Goal: Transaction & Acquisition: Purchase product/service

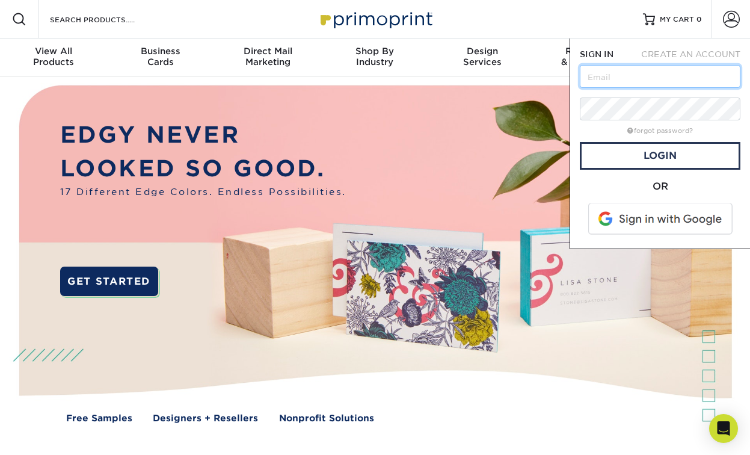
type input "[EMAIL_ADDRESS][DOMAIN_NAME]"
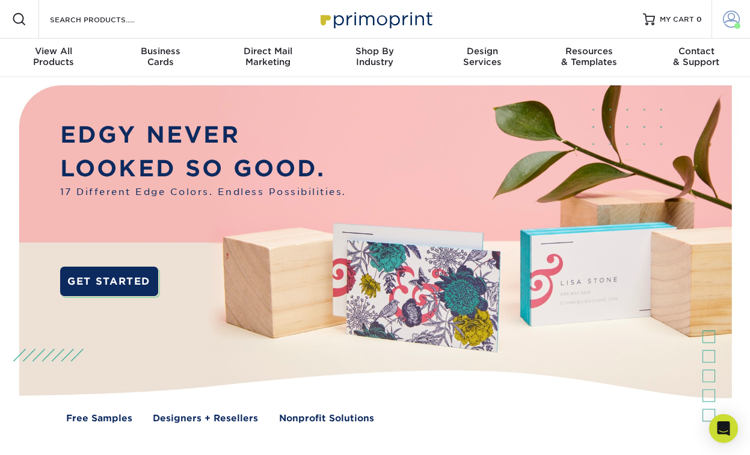
click at [730, 20] on span at bounding box center [731, 19] width 17 height 17
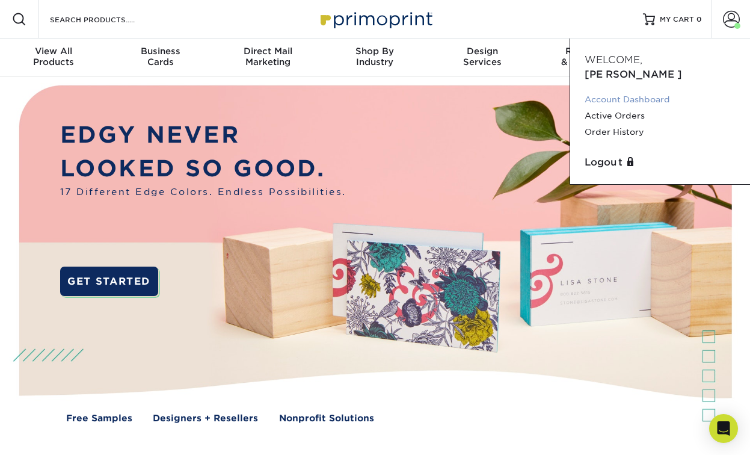
click at [614, 91] on link "Account Dashboard" at bounding box center [660, 99] width 151 height 16
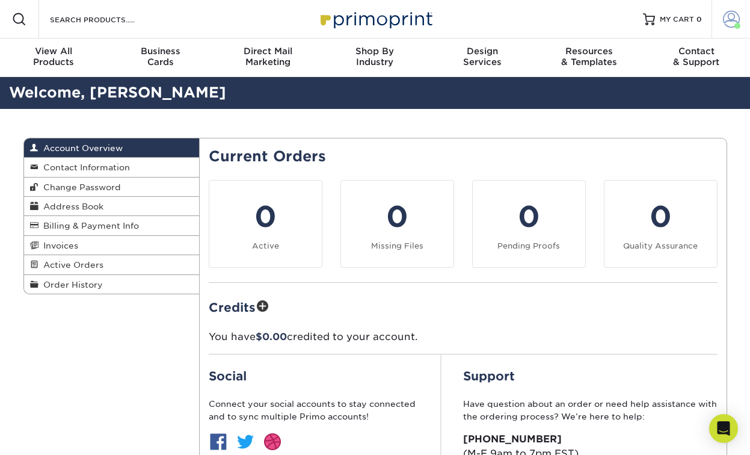
click at [733, 27] on span at bounding box center [731, 19] width 17 height 17
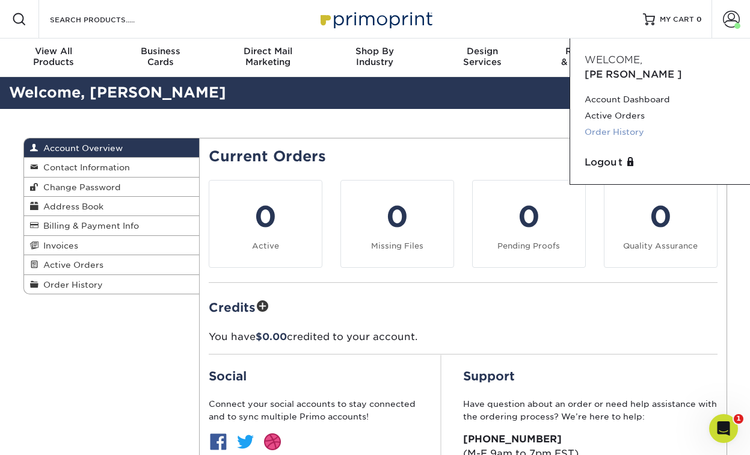
click at [627, 124] on link "Order History" at bounding box center [660, 132] width 151 height 16
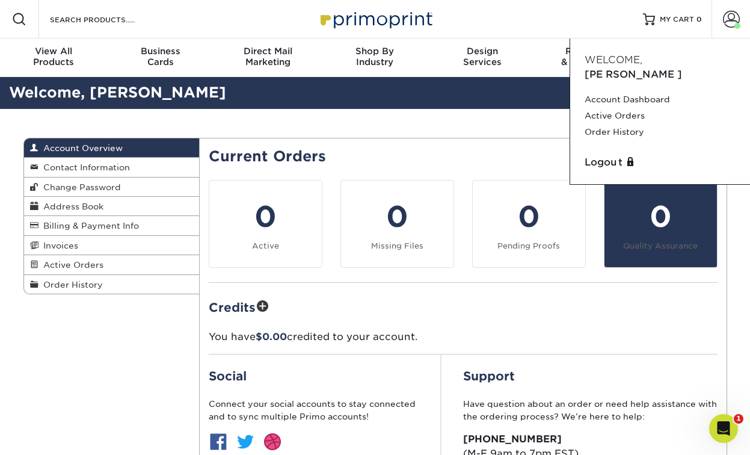
click at [644, 252] on link "0 Quality Assurance" at bounding box center [661, 224] width 114 height 88
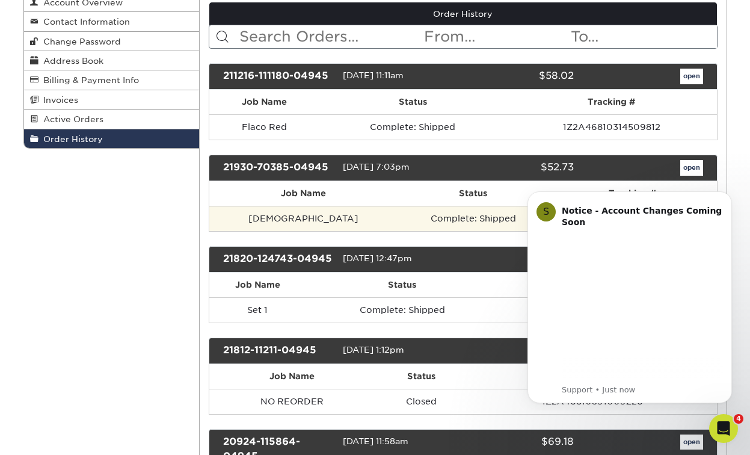
scroll to position [182, 0]
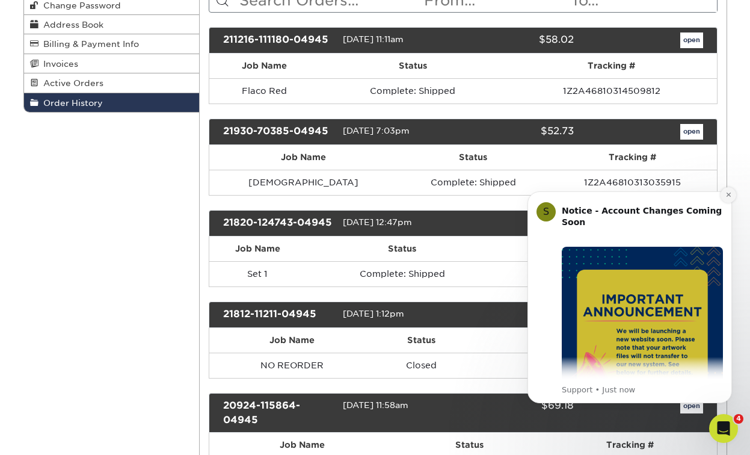
click at [728, 198] on icon "Dismiss notification" at bounding box center [729, 194] width 7 height 7
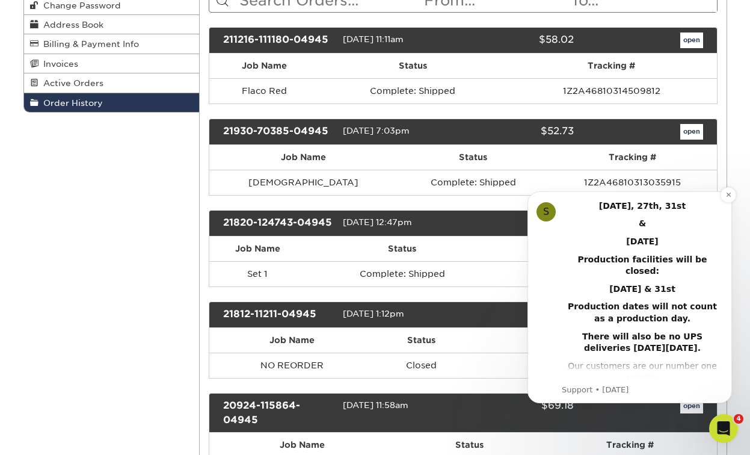
scroll to position [117, 0]
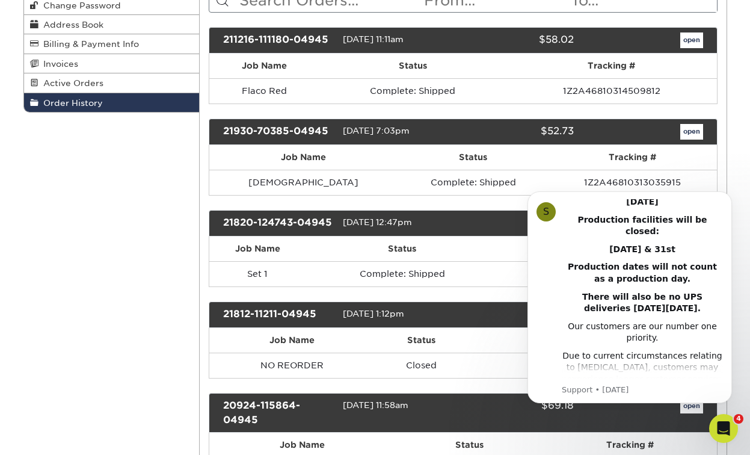
click at [477, 334] on th "Tracking #" at bounding box center [593, 340] width 248 height 25
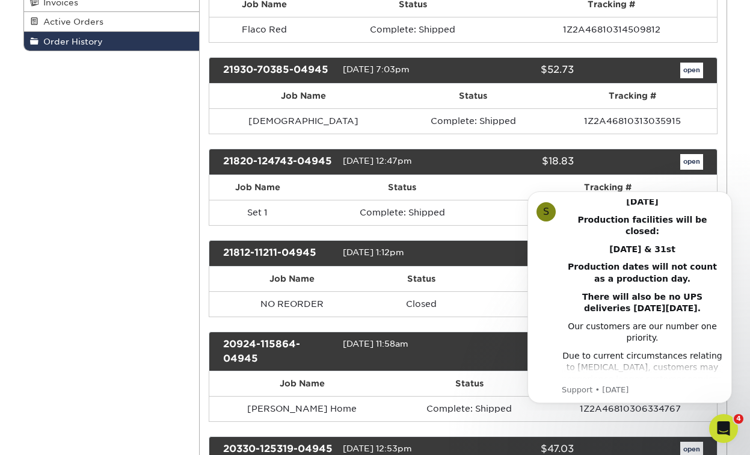
scroll to position [255, 0]
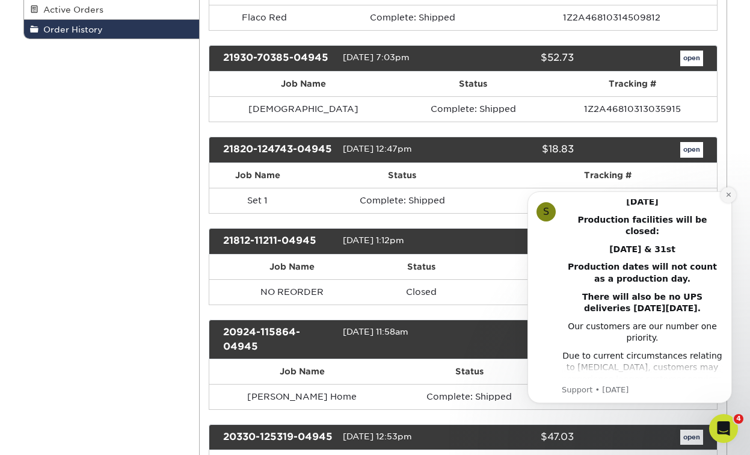
click at [728, 196] on icon "Dismiss notification" at bounding box center [728, 195] width 4 height 4
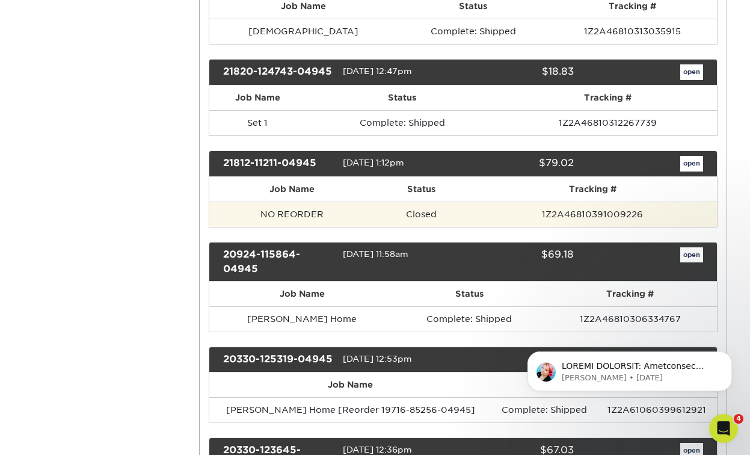
scroll to position [330, 0]
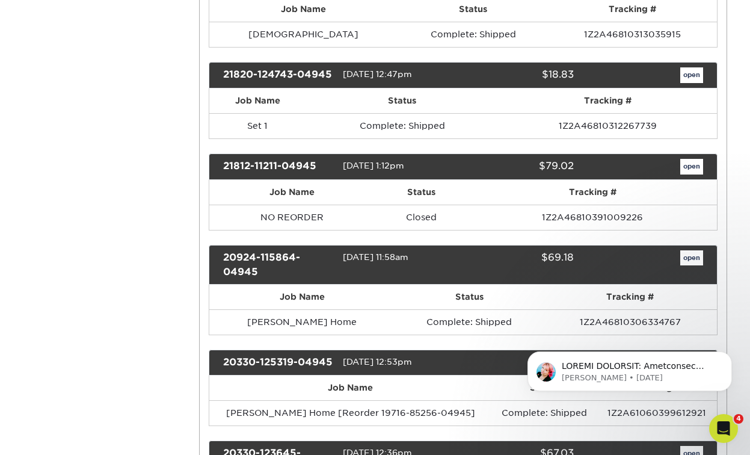
click at [688, 162] on link "open" at bounding box center [691, 167] width 23 height 16
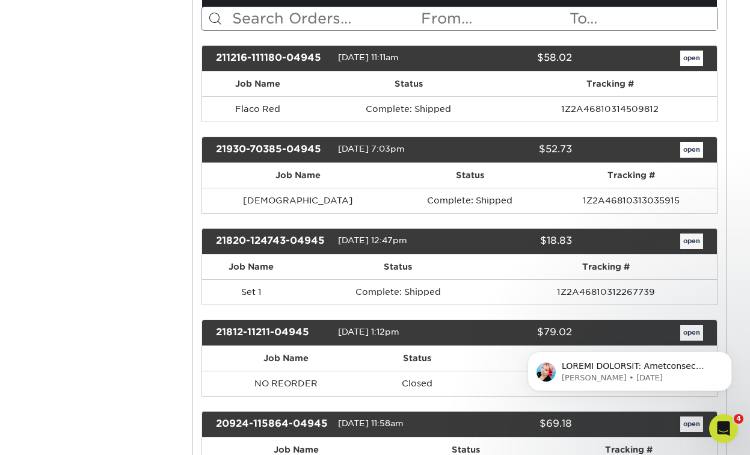
scroll to position [0, 0]
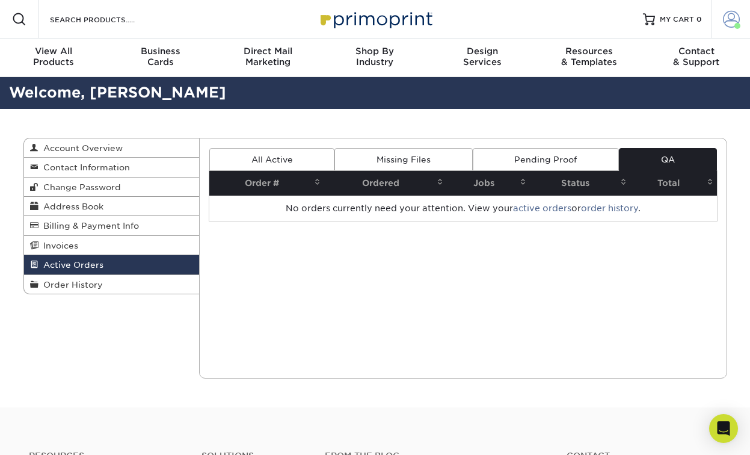
click at [733, 23] on span at bounding box center [731, 19] width 17 height 17
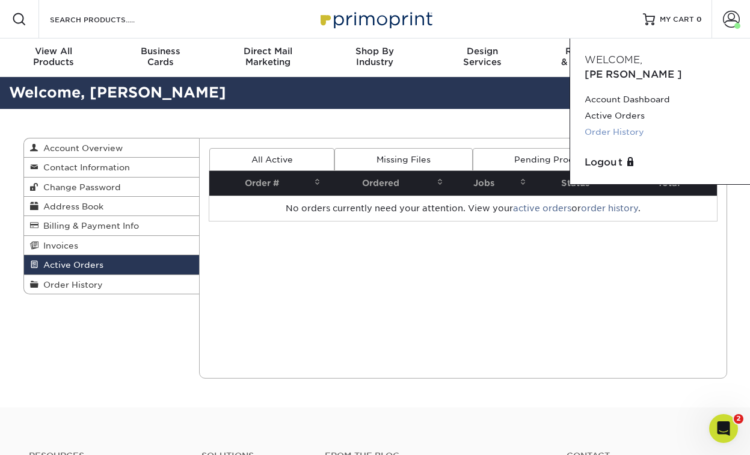
click at [635, 124] on link "Order History" at bounding box center [660, 132] width 151 height 16
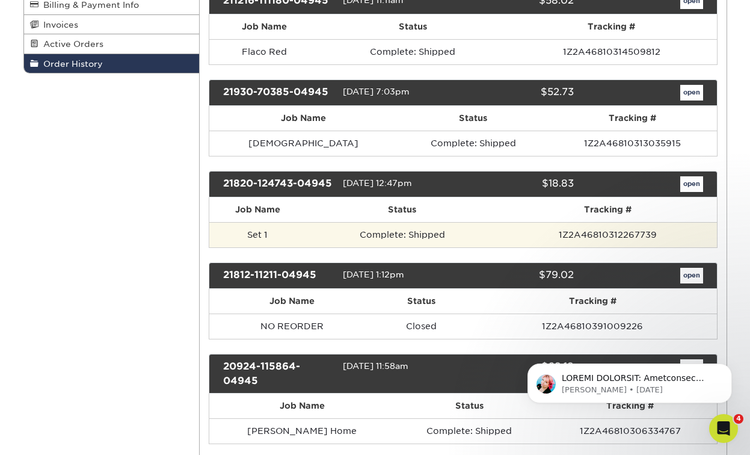
scroll to position [225, 0]
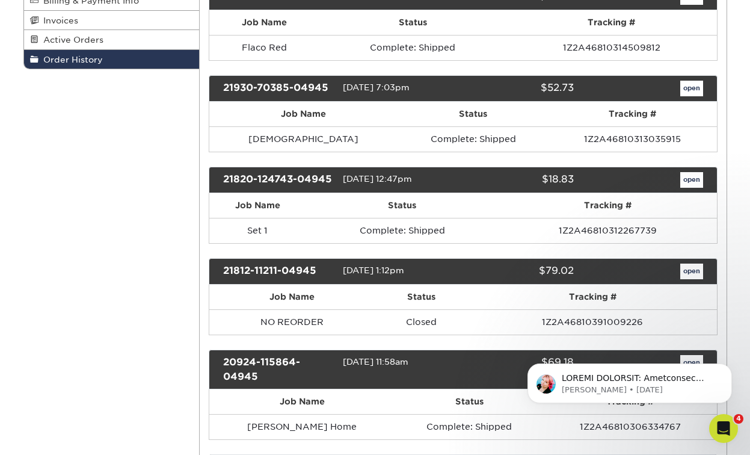
click at [684, 269] on link "open" at bounding box center [691, 271] width 23 height 16
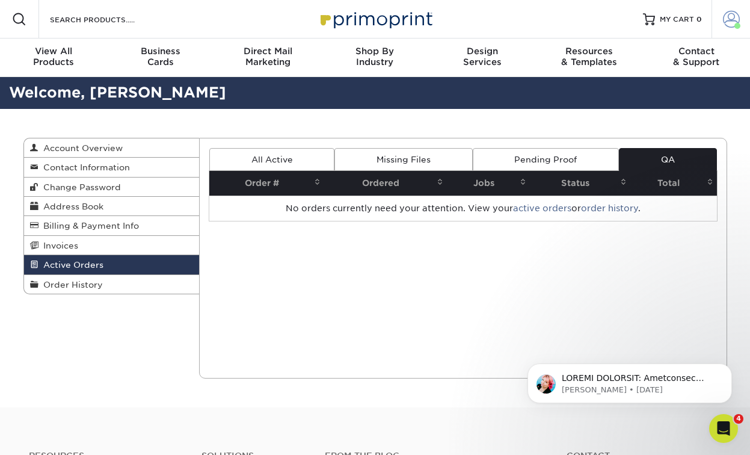
click at [729, 26] on span at bounding box center [731, 19] width 17 height 17
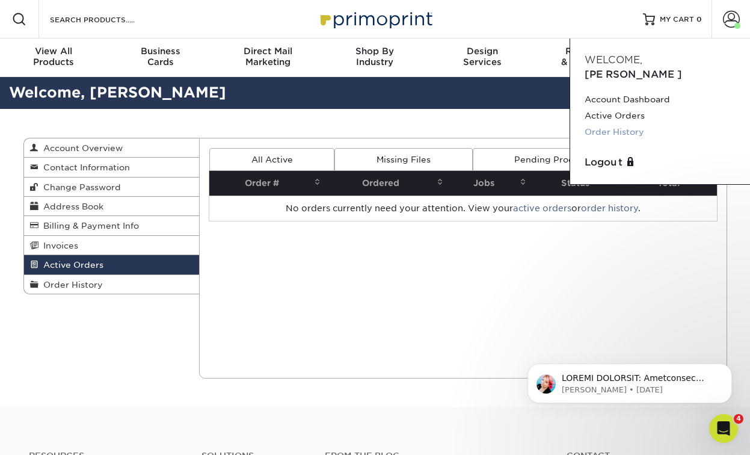
click at [624, 124] on link "Order History" at bounding box center [660, 132] width 151 height 16
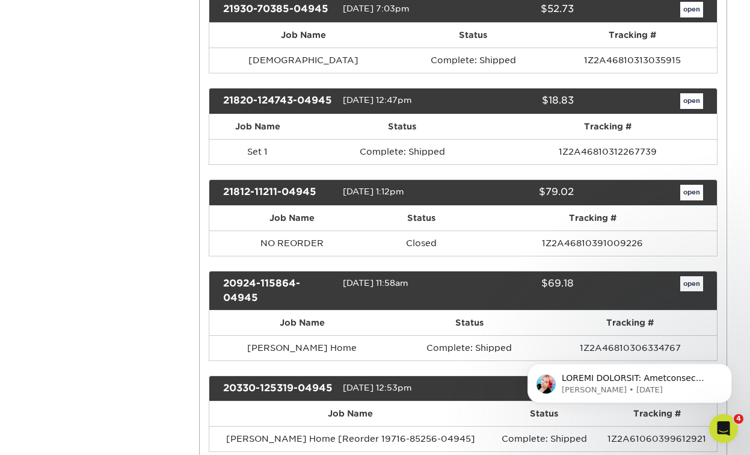
scroll to position [298, 0]
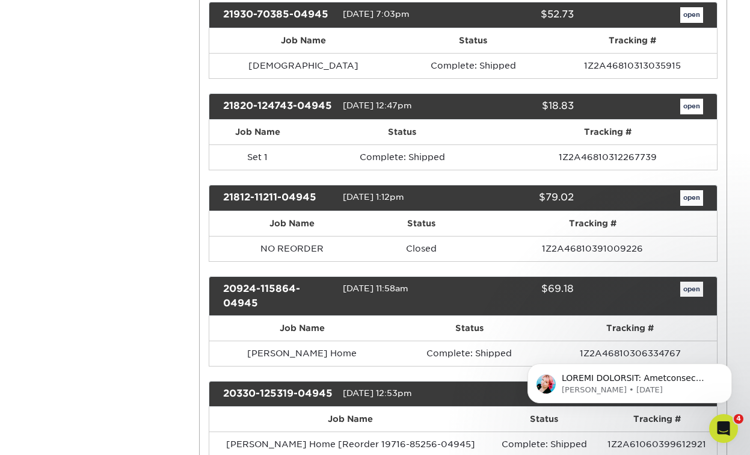
click at [694, 110] on link "open" at bounding box center [691, 107] width 23 height 16
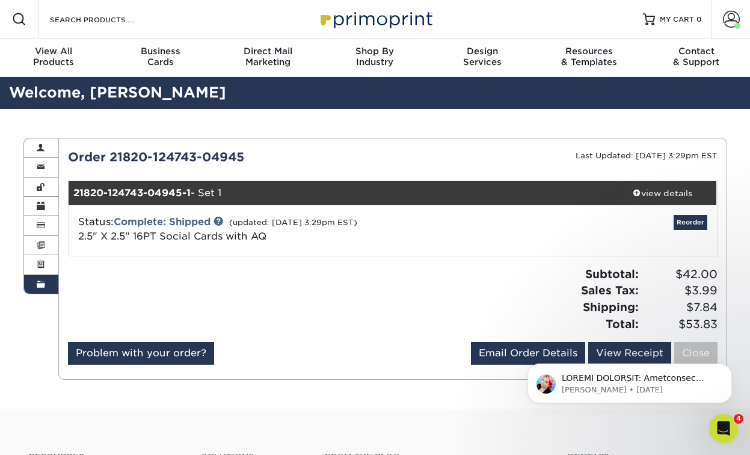
scroll to position [0, 0]
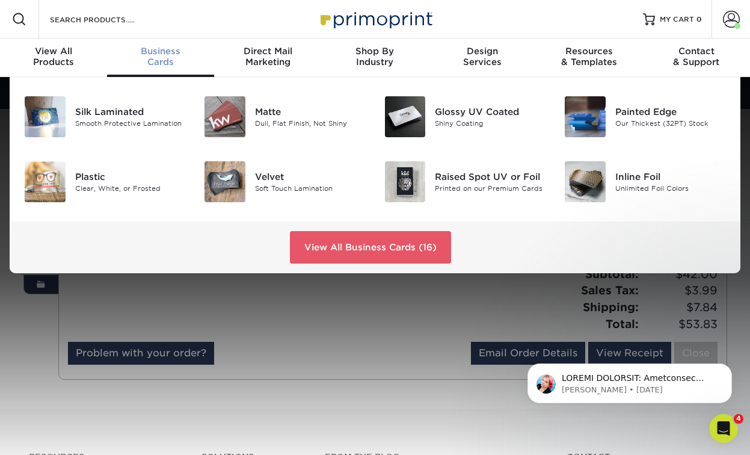
click at [162, 52] on span "Business" at bounding box center [160, 51] width 107 height 11
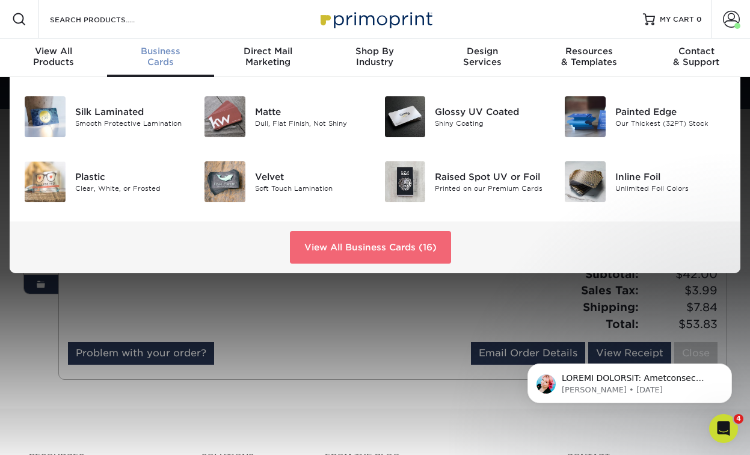
click at [334, 251] on link "View All Business Cards (16)" at bounding box center [370, 247] width 161 height 32
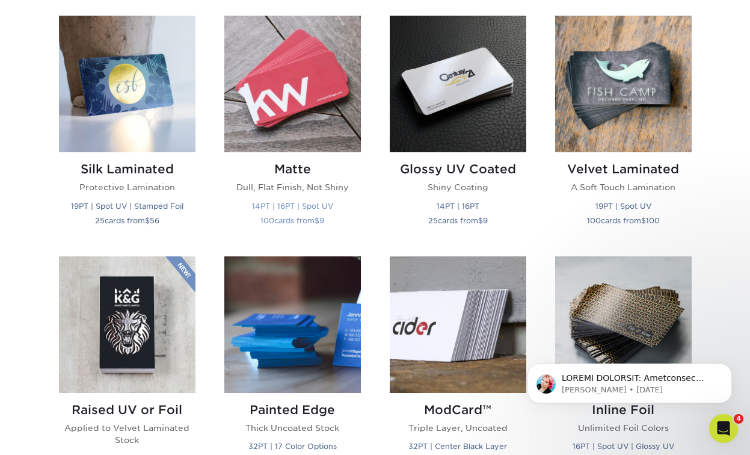
scroll to position [587, 0]
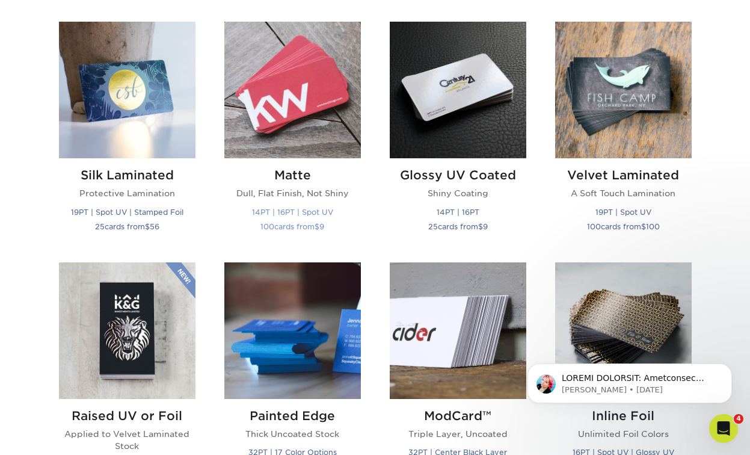
click at [328, 144] on img at bounding box center [292, 90] width 137 height 137
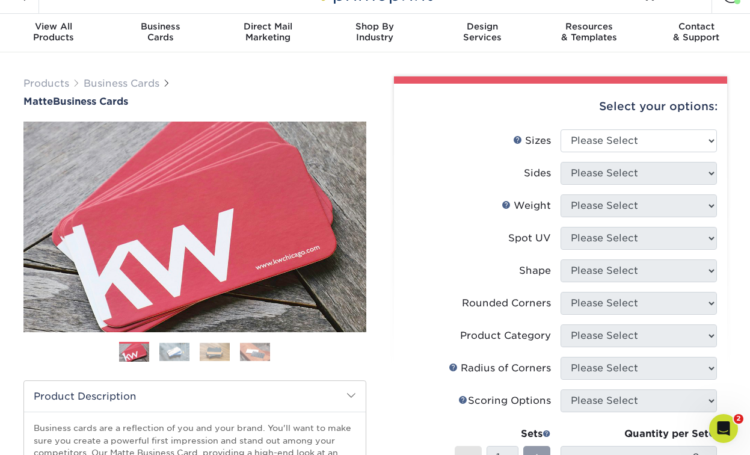
click at [176, 358] on img at bounding box center [174, 351] width 30 height 19
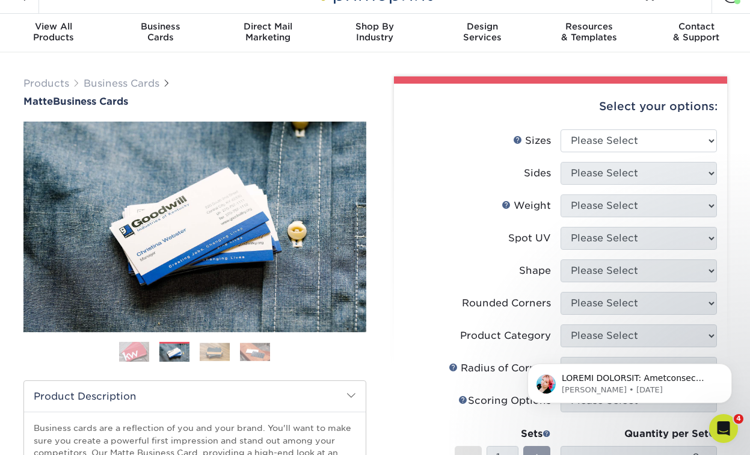
click at [211, 351] on img at bounding box center [215, 351] width 30 height 19
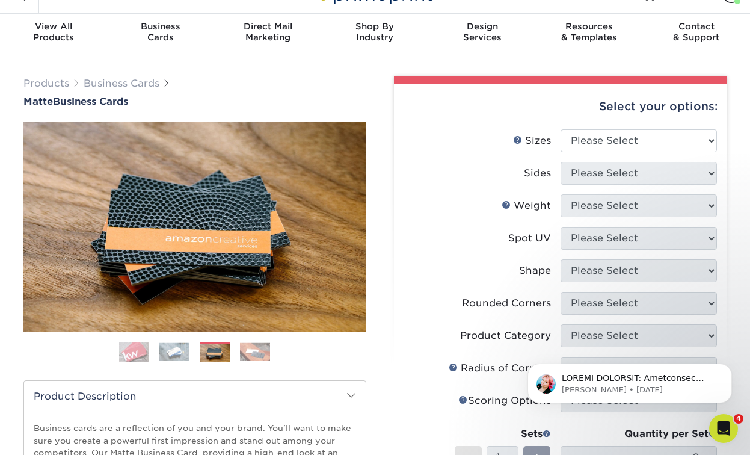
click at [242, 346] on img at bounding box center [255, 351] width 30 height 19
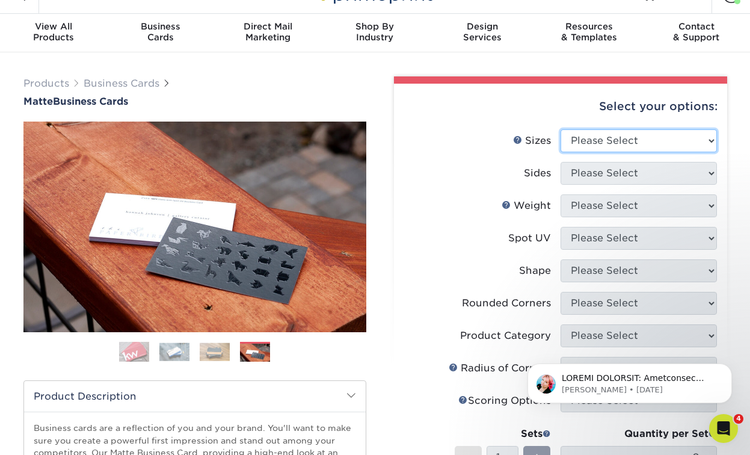
select select "1.75x3.50"
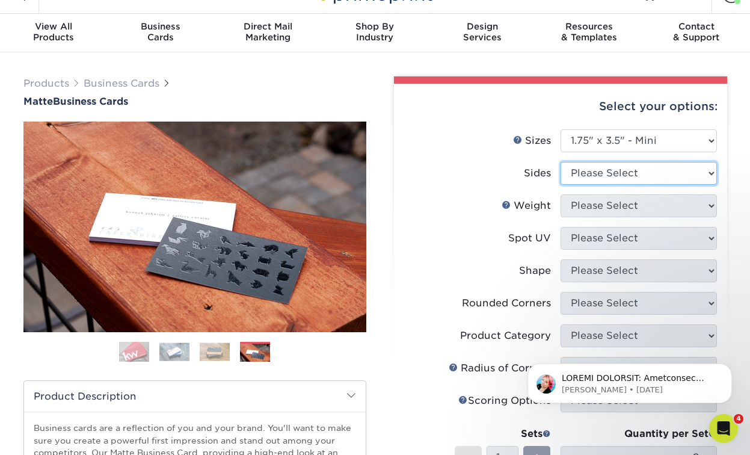
select select "13abbda7-1d64-4f25-8bb2-c179b224825d"
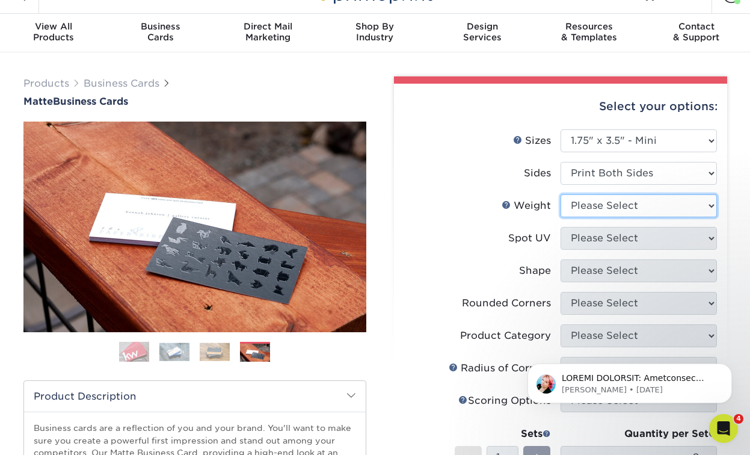
select select "16PT"
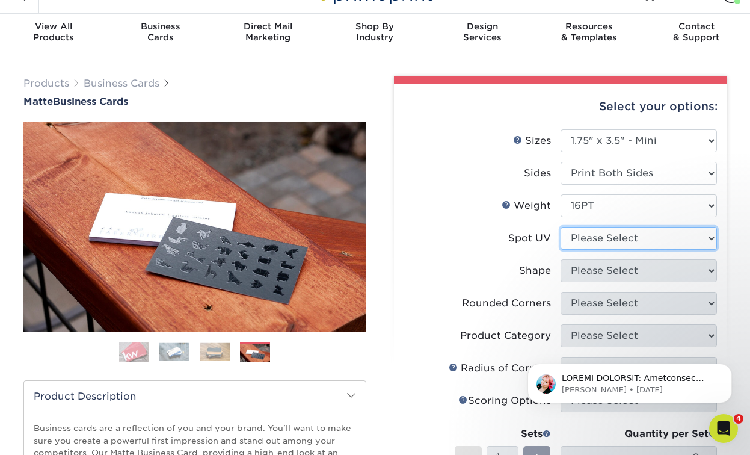
select select "3"
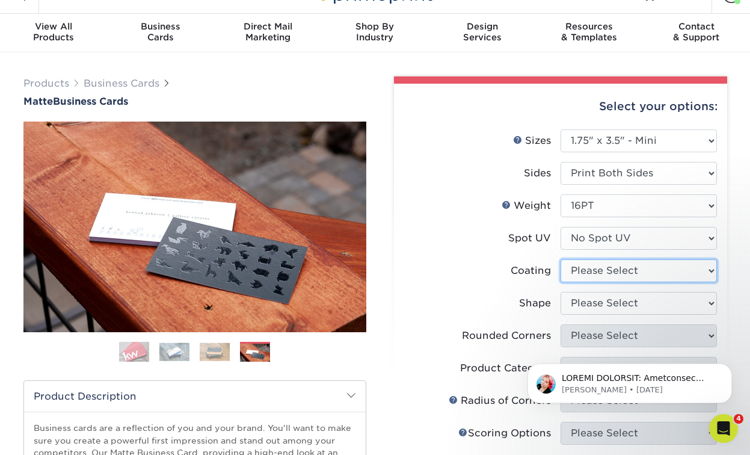
select select "121bb7b5-3b4d-429f-bd8d-bbf80e953313"
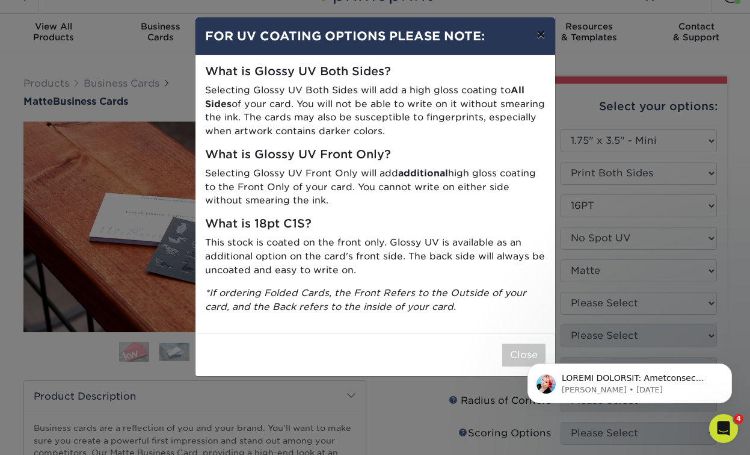
click at [535, 32] on button "×" at bounding box center [541, 34] width 28 height 34
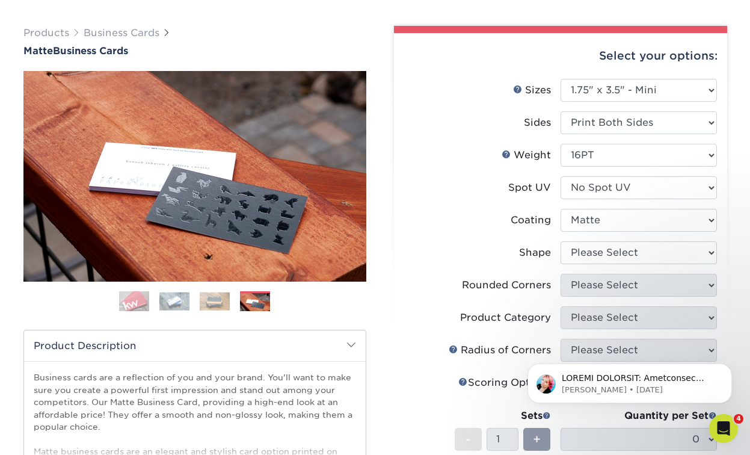
scroll to position [105, 0]
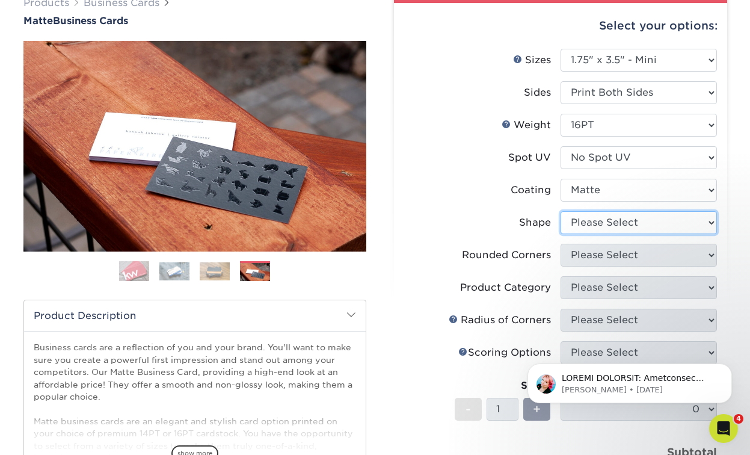
select select "standard"
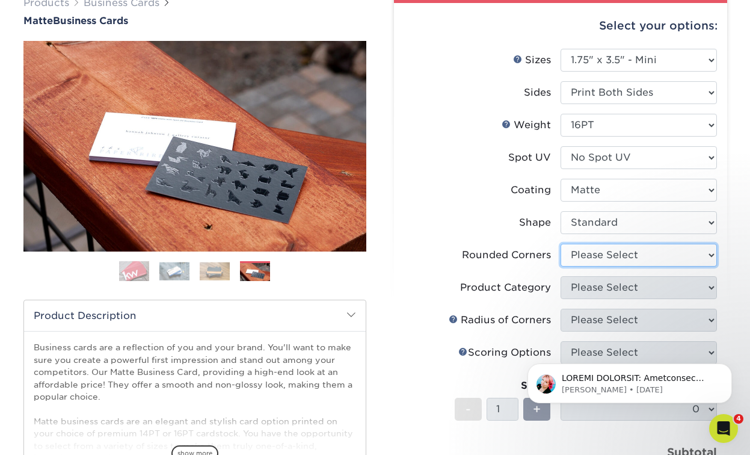
select select "7672df9e-0e0a-464d-8e1f-920c575e4da3"
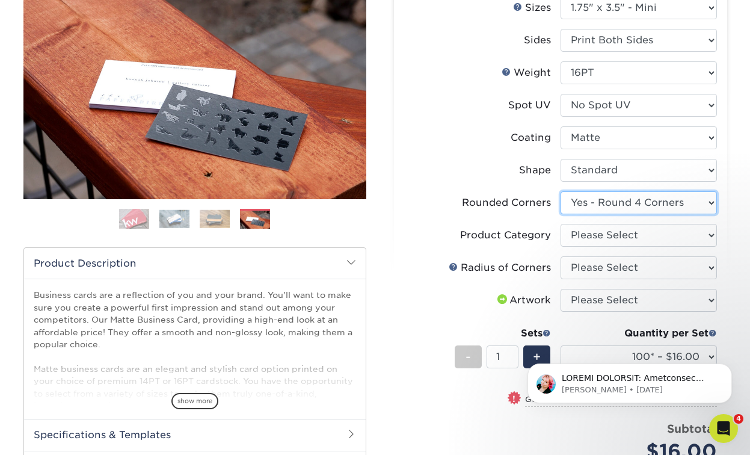
scroll to position [171, 0]
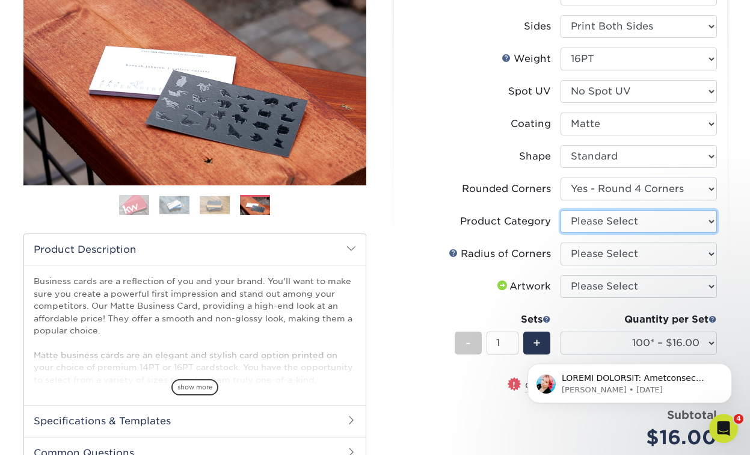
select select "3b5148f1-0588-4f88-a218-97bcfdce65c1"
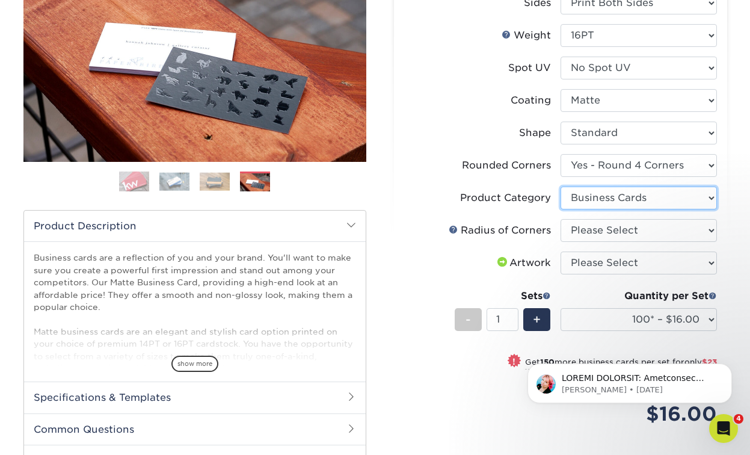
scroll to position [211, 0]
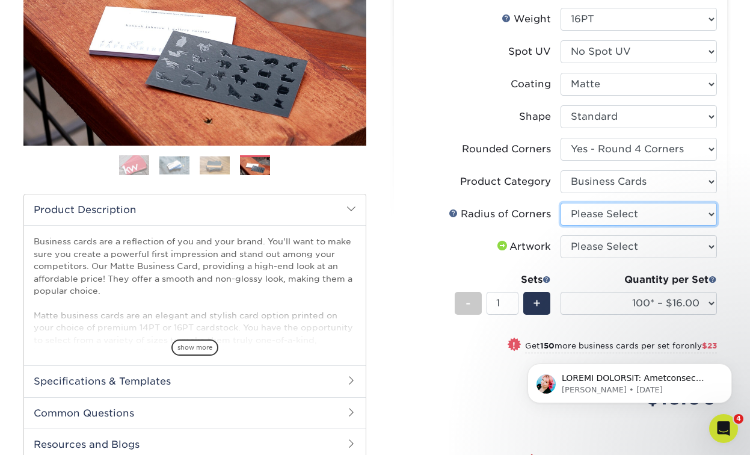
select select "479fbfe7-6a0c-4895-8c9a-81739b7486c9"
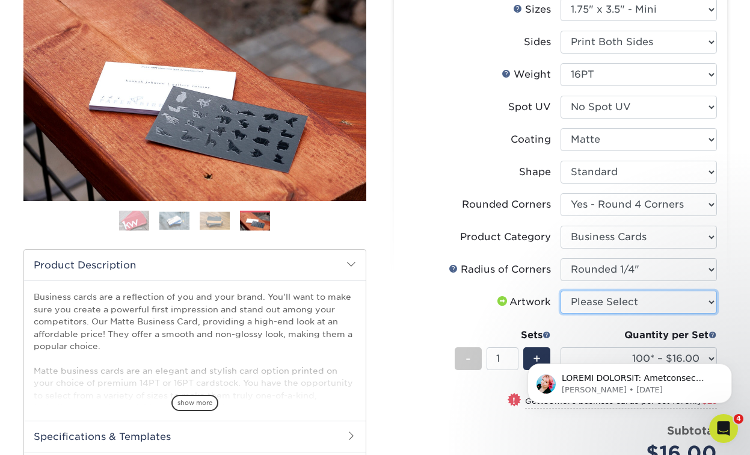
scroll to position [162, 0]
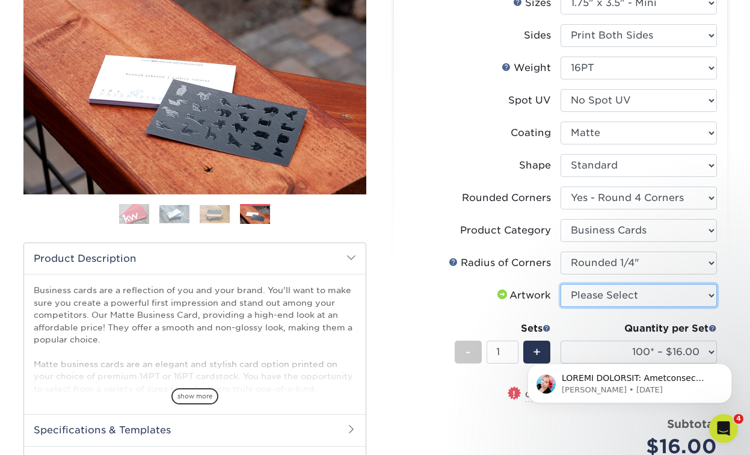
select select "upload"
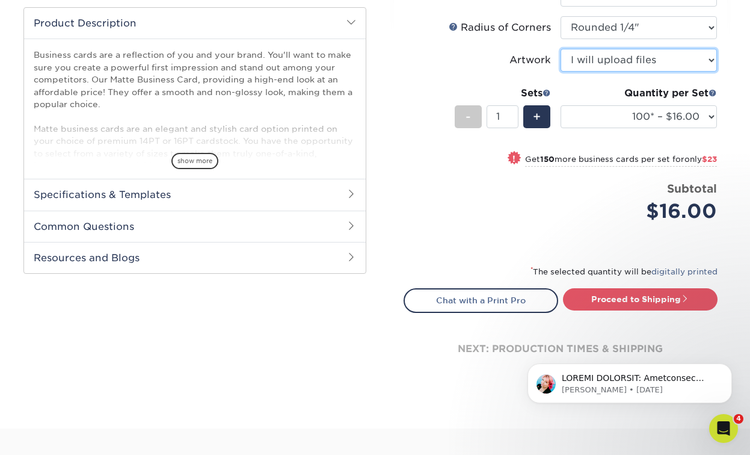
scroll to position [369, 0]
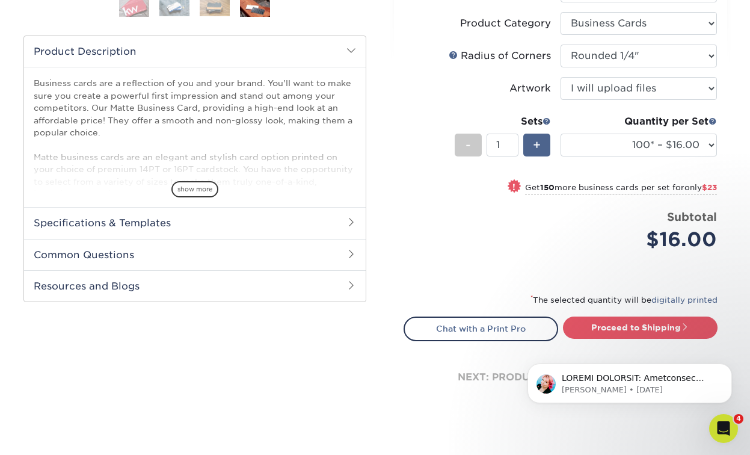
click at [540, 144] on span "+" at bounding box center [537, 145] width 8 height 18
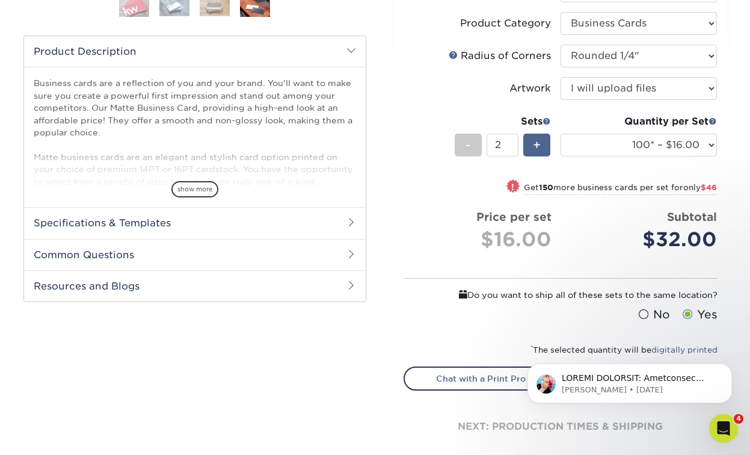
click at [540, 144] on span "+" at bounding box center [537, 145] width 8 height 18
click at [471, 149] on div "-" at bounding box center [468, 145] width 27 height 23
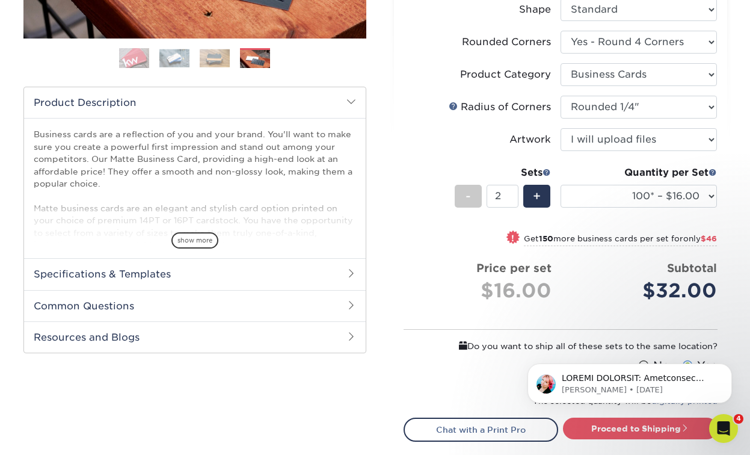
scroll to position [322, 0]
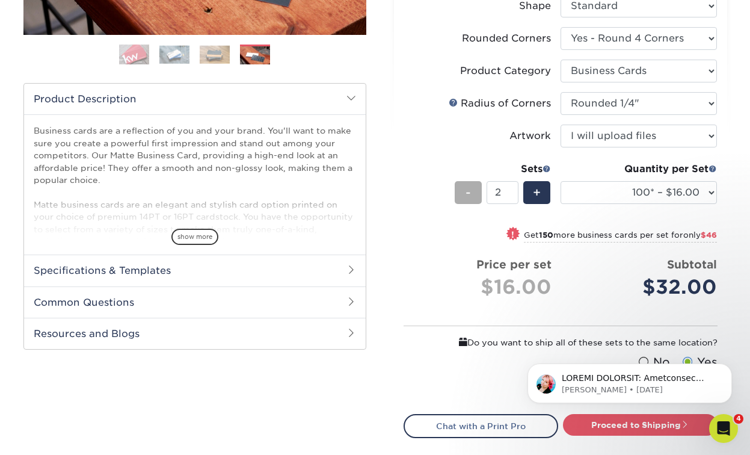
click at [466, 195] on span "-" at bounding box center [468, 192] width 5 height 18
type input "1"
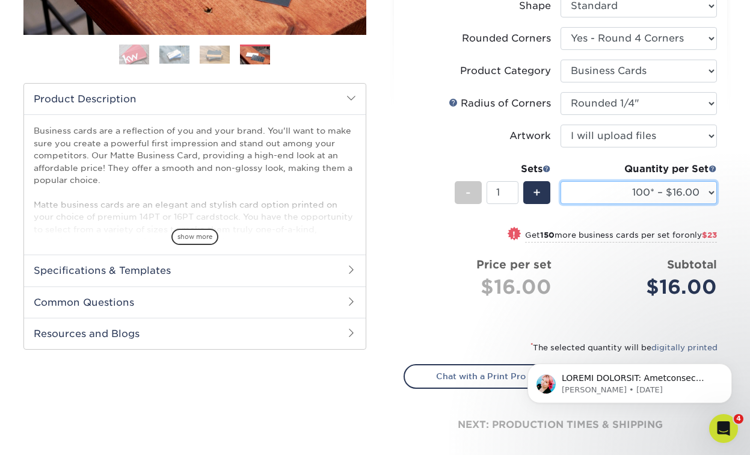
select select "250* – $39.00"
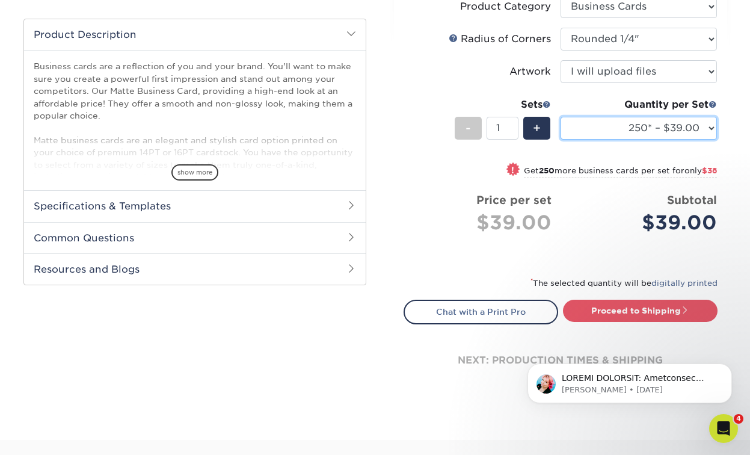
scroll to position [411, 0]
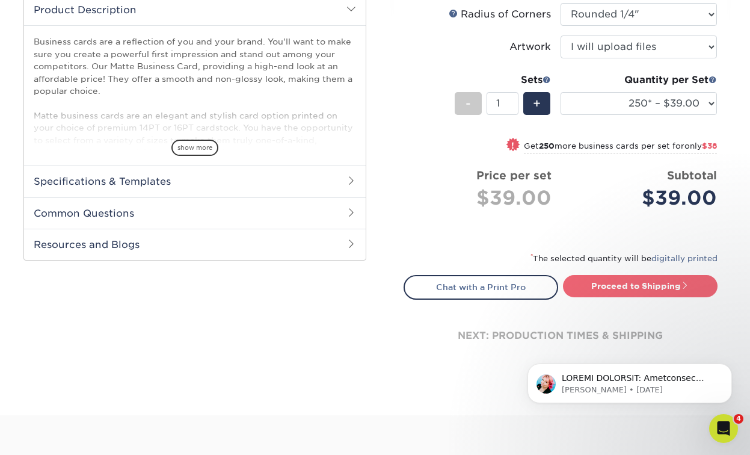
click at [611, 288] on link "Proceed to Shipping" at bounding box center [640, 286] width 155 height 22
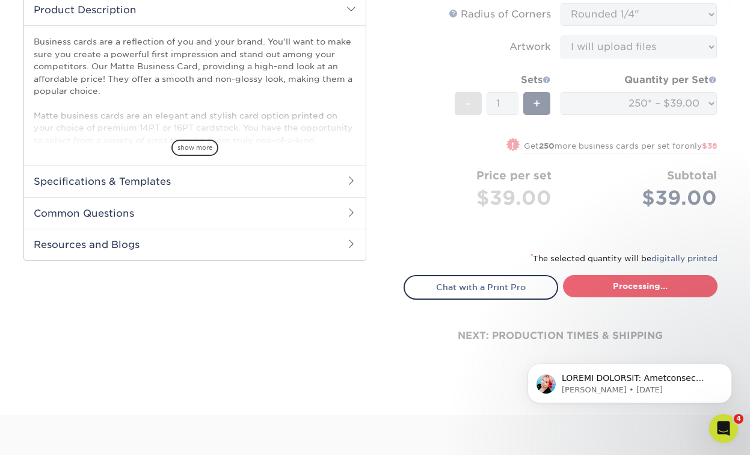
type input "Set 1"
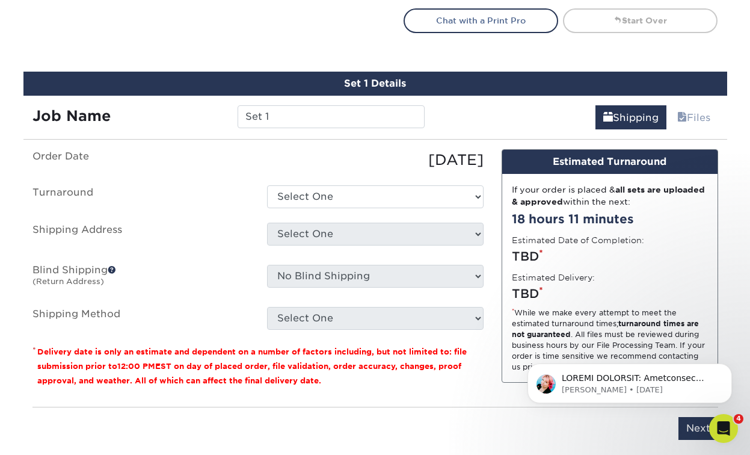
scroll to position [718, 0]
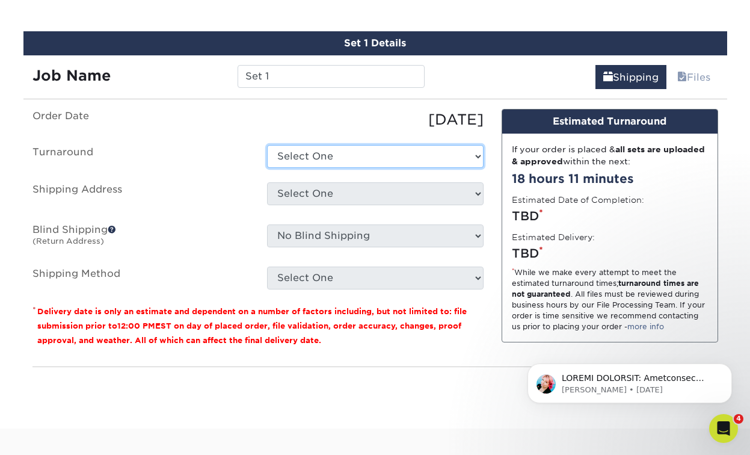
select select "1f6cdf30-b471-4e7f-bf2f-3098c4e934ec"
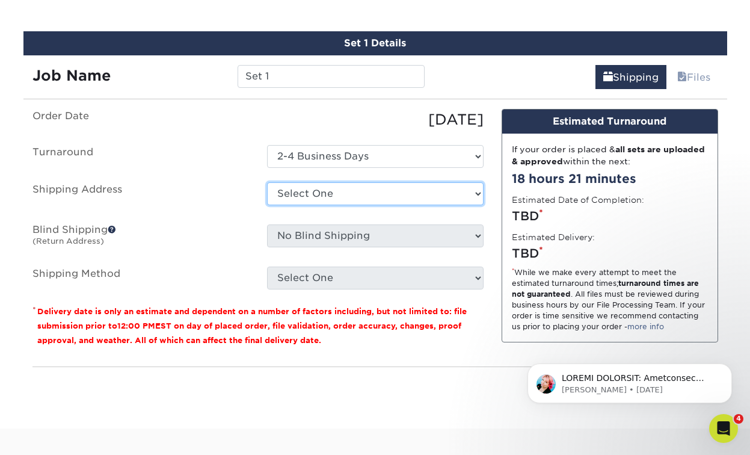
select select "216797"
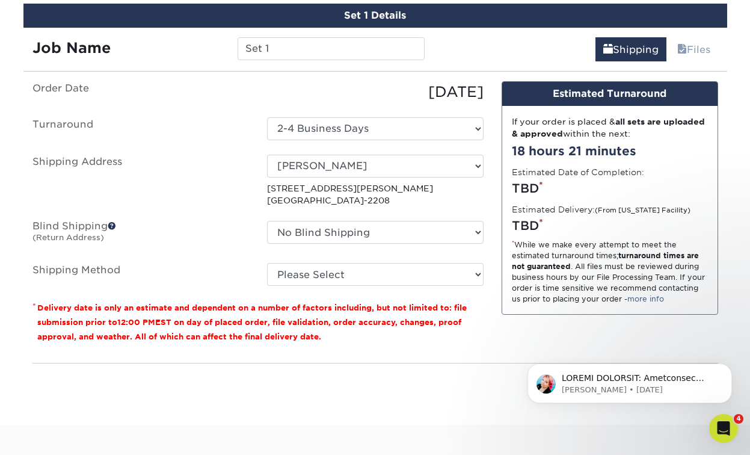
scroll to position [754, 0]
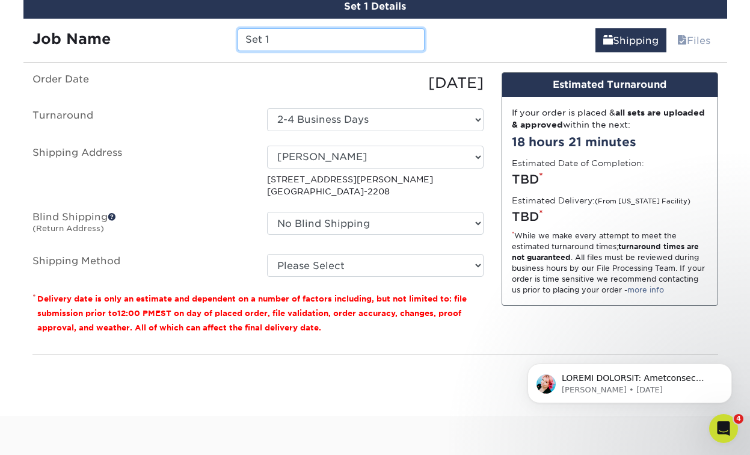
drag, startPoint x: 275, startPoint y: 41, endPoint x: 209, endPoint y: 41, distance: 65.6
click at [209, 41] on div "Job Name Set 1" at bounding box center [228, 39] width 411 height 23
type input "OKO 25"
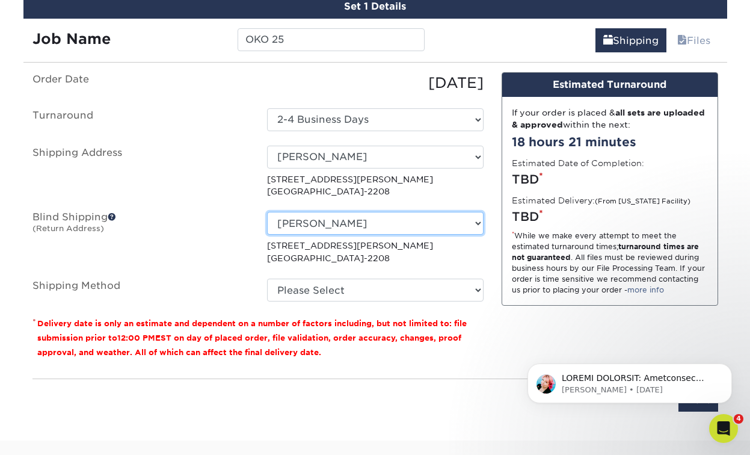
select select "-1"
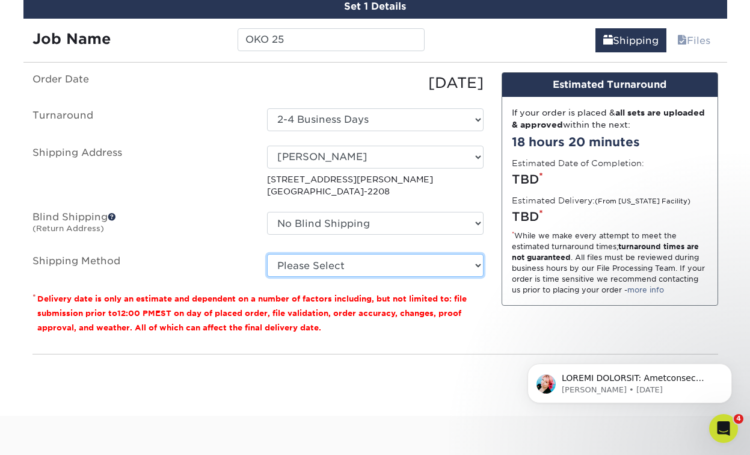
select select "03"
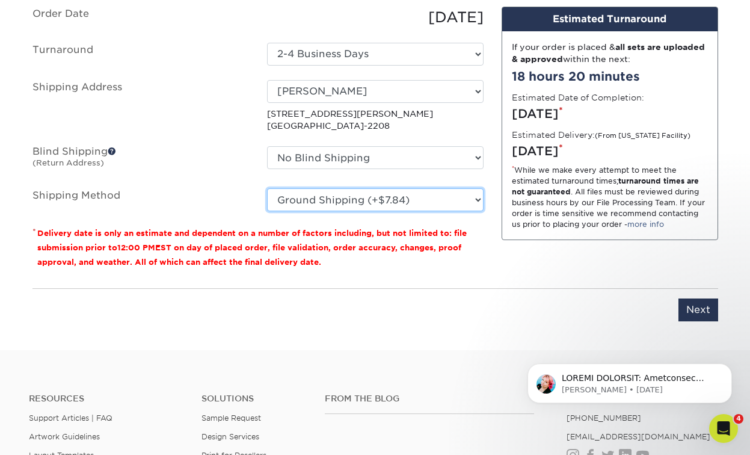
scroll to position [830, 0]
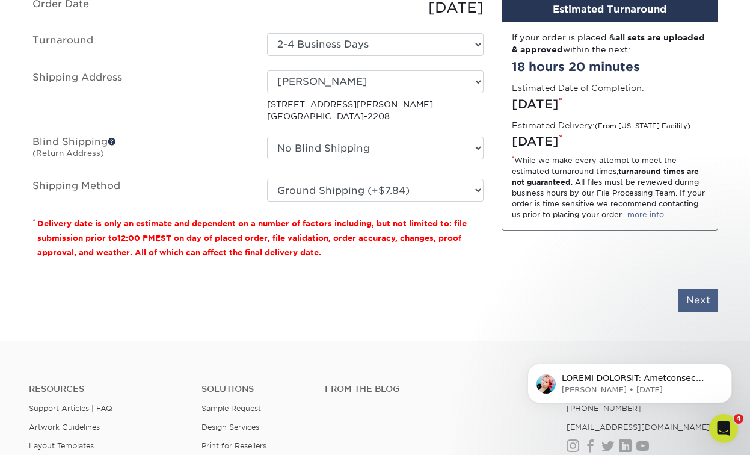
click at [701, 303] on input "Next" at bounding box center [699, 300] width 40 height 23
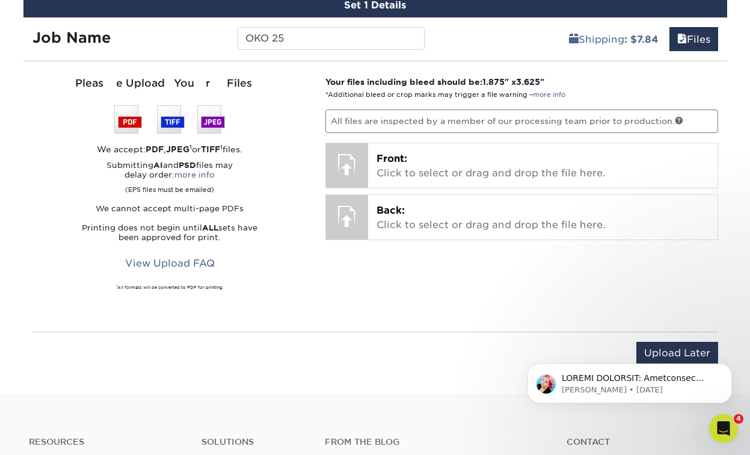
scroll to position [735, 0]
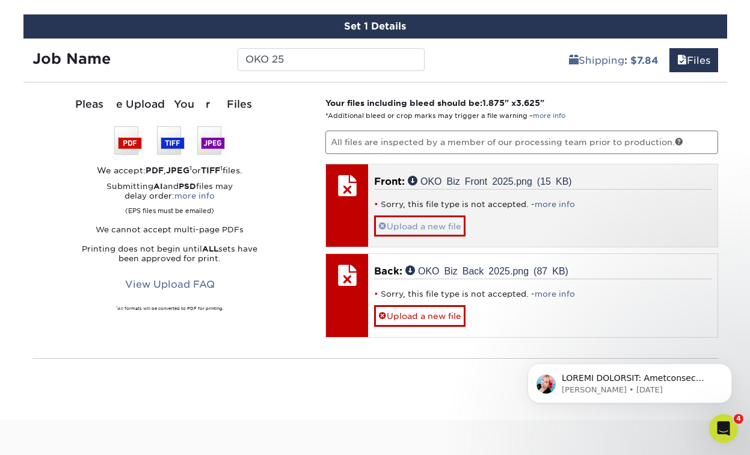
click at [381, 223] on span at bounding box center [382, 226] width 8 height 10
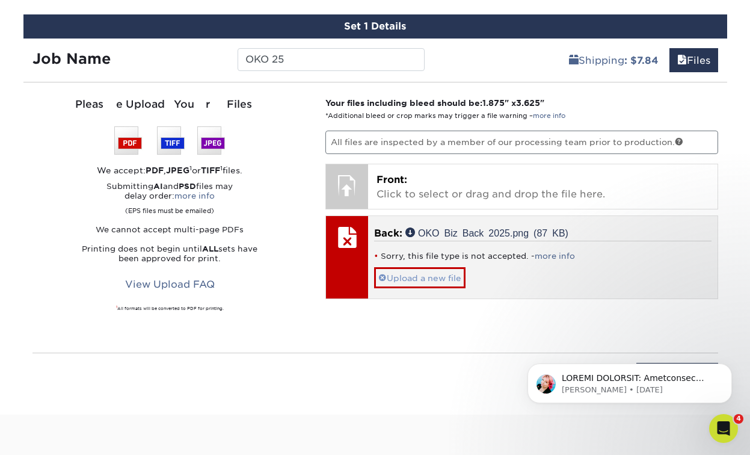
click at [380, 276] on span at bounding box center [382, 278] width 8 height 10
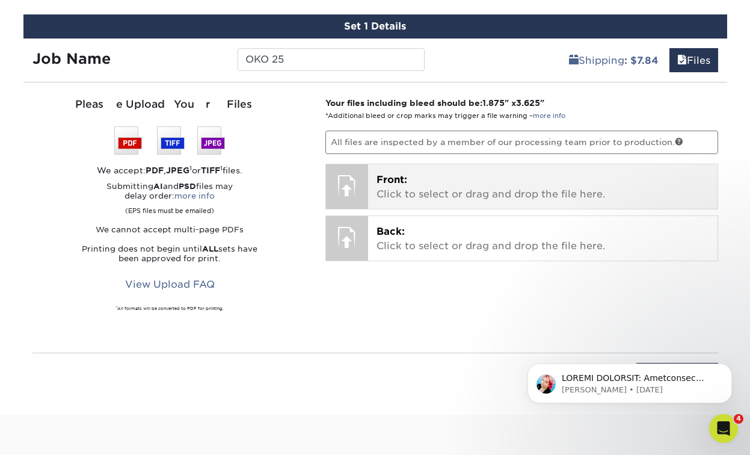
click at [372, 185] on div "Front: Click to select or drag and drop the file here. Choose file OKO Biz Fron…" at bounding box center [543, 186] width 350 height 45
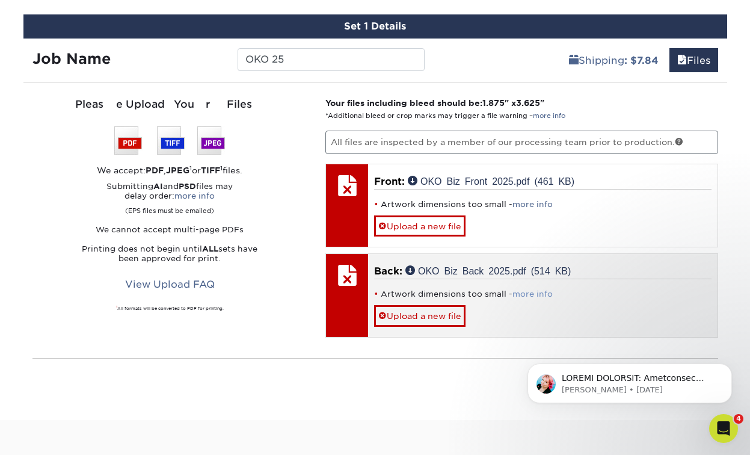
click at [543, 292] on link "more info" at bounding box center [533, 293] width 40 height 9
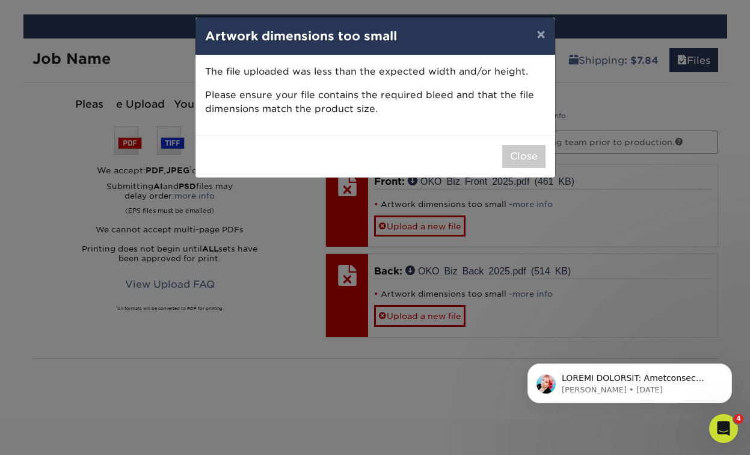
click at [286, 252] on div "× Artwork dimensions too small The file uploaded was less than the expected wid…" at bounding box center [375, 227] width 750 height 455
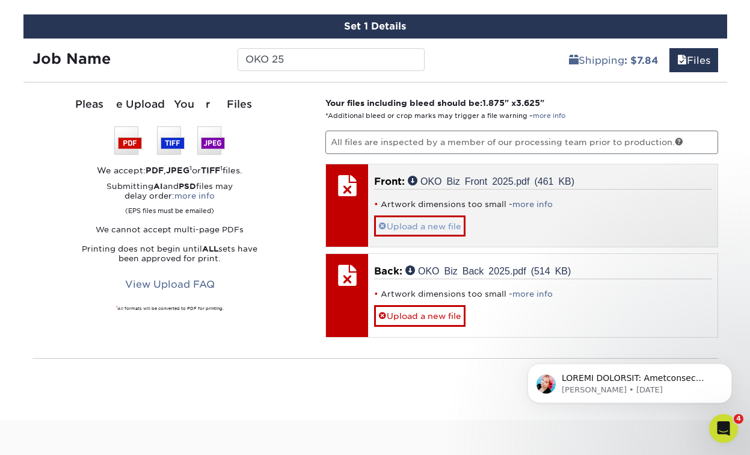
click at [380, 225] on span at bounding box center [382, 226] width 8 height 10
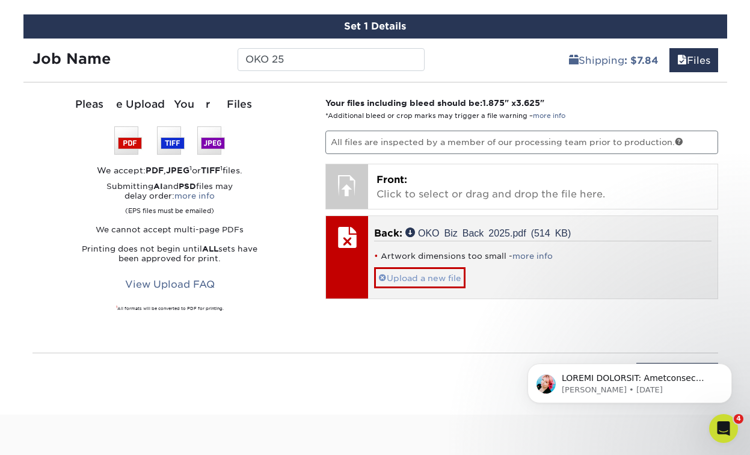
click at [381, 274] on span at bounding box center [382, 278] width 8 height 10
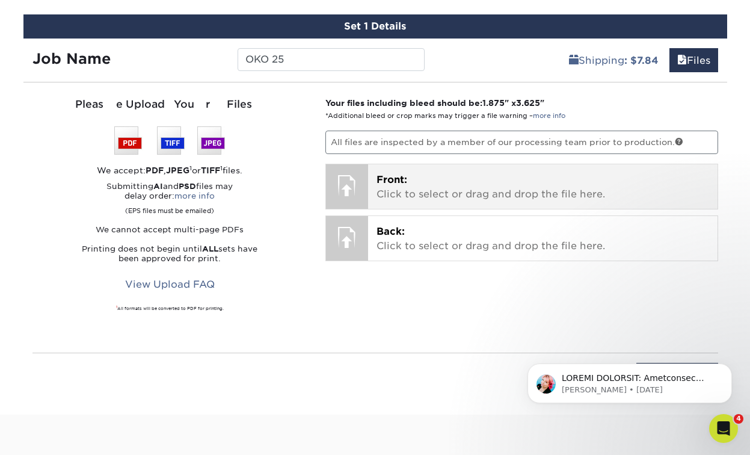
click at [403, 191] on p "Front: Click to select or drag and drop the file here." at bounding box center [543, 187] width 333 height 29
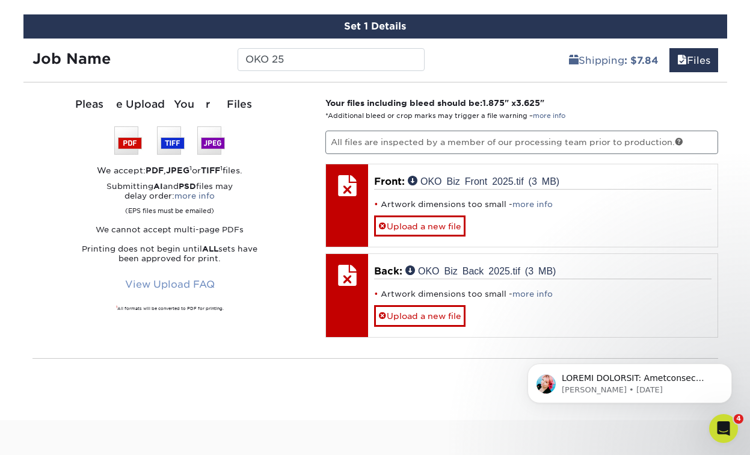
click at [195, 286] on link "View Upload FAQ" at bounding box center [169, 284] width 105 height 23
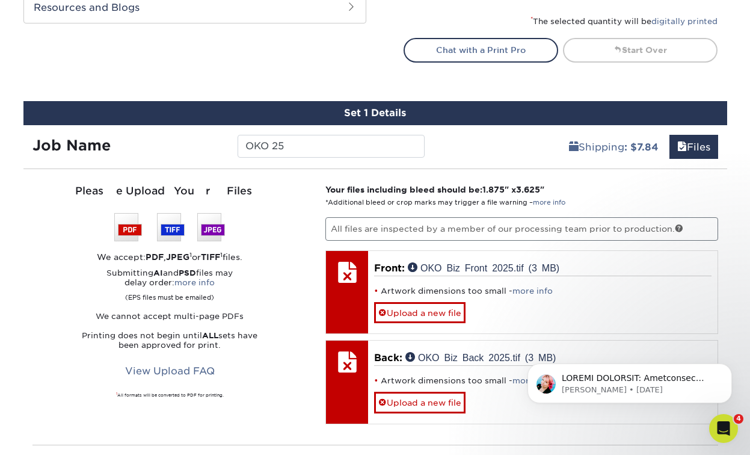
scroll to position [620, 0]
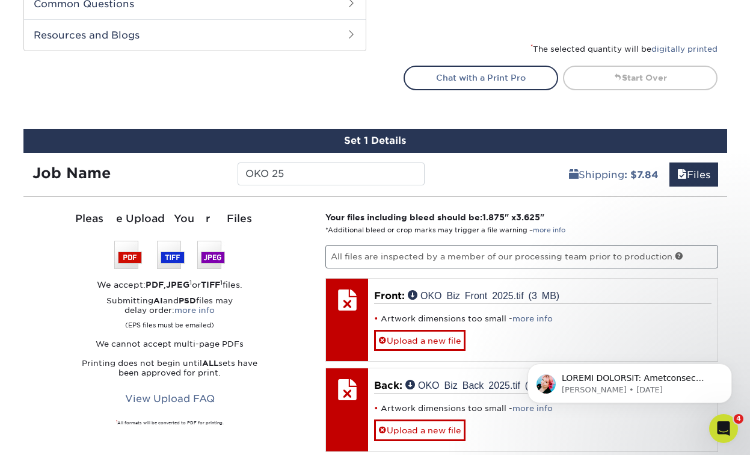
drag, startPoint x: 487, startPoint y: 214, endPoint x: 547, endPoint y: 215, distance: 60.2
click at [544, 215] on strong "Your files including bleed should be: 1.875 " x 3.625 "" at bounding box center [434, 217] width 219 height 10
click at [546, 226] on link "more info" at bounding box center [549, 230] width 32 height 8
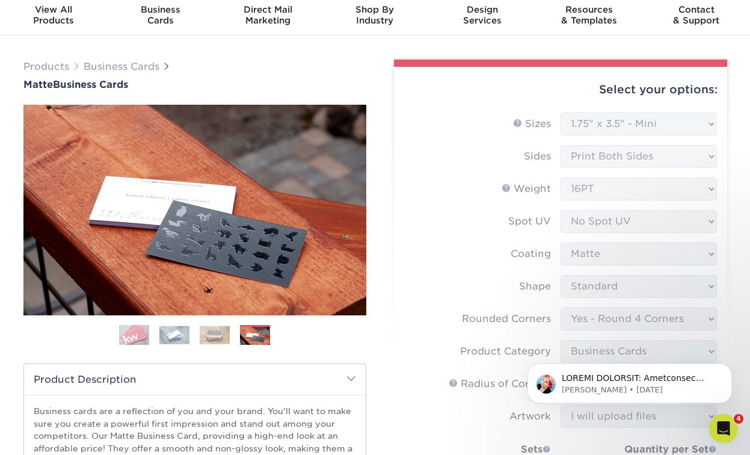
scroll to position [34, 0]
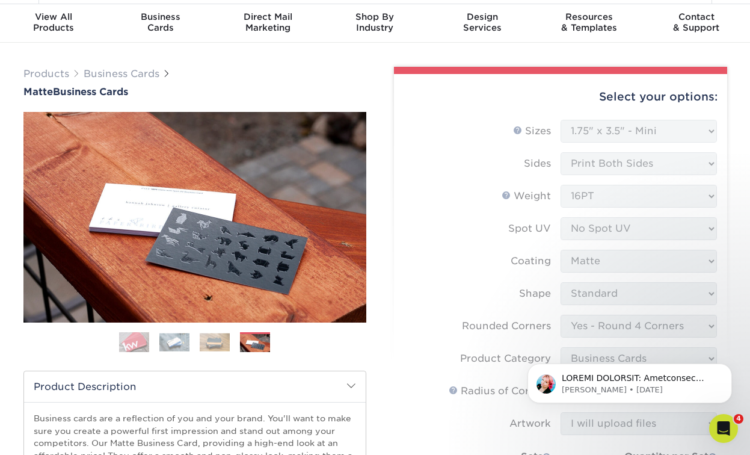
click at [578, 152] on form "Sizes Help Sizes Please Select 1.5" x 3.5" - Mini 1.75" x 3.5" - Mini 2" x 2" -…" at bounding box center [561, 367] width 314 height 494
click at [591, 135] on form "Sizes Help Sizes Please Select 1.5" x 3.5" - Mini 1.75" x 3.5" - Mini 2" x 2" -…" at bounding box center [561, 367] width 314 height 494
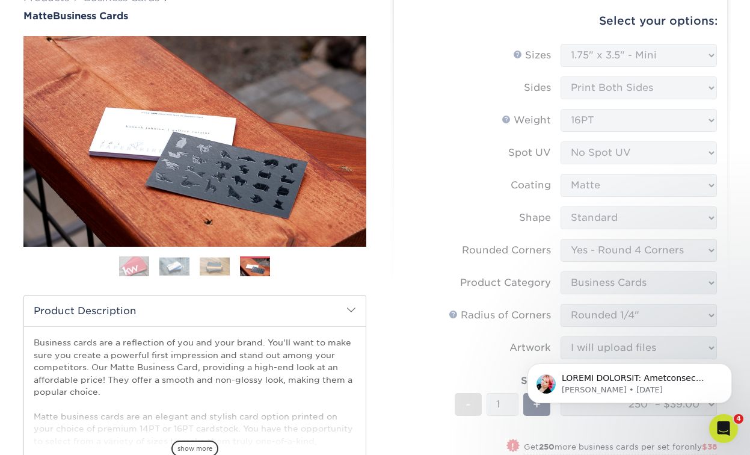
scroll to position [70, 0]
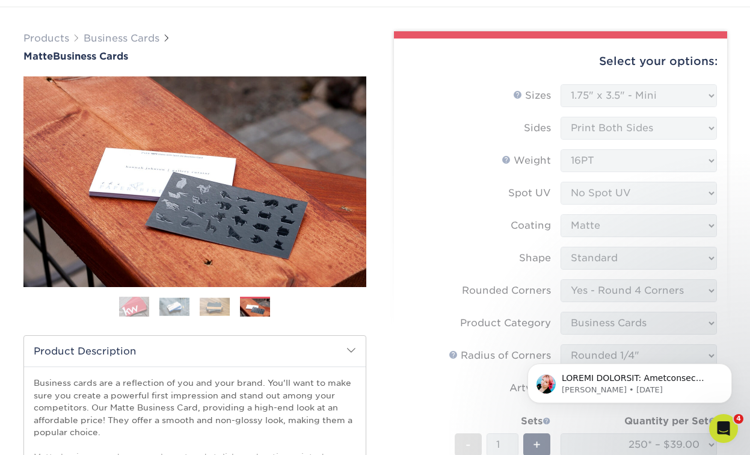
click at [590, 95] on form "Sizes Help Sizes Please Select 1.5" x 3.5" - Mini 1.75" x 3.5" - Mini 2" x 2" -…" at bounding box center [561, 331] width 314 height 494
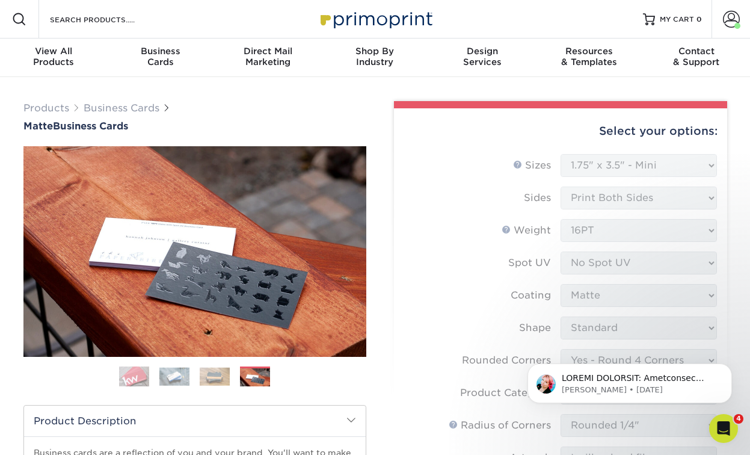
scroll to position [0, 0]
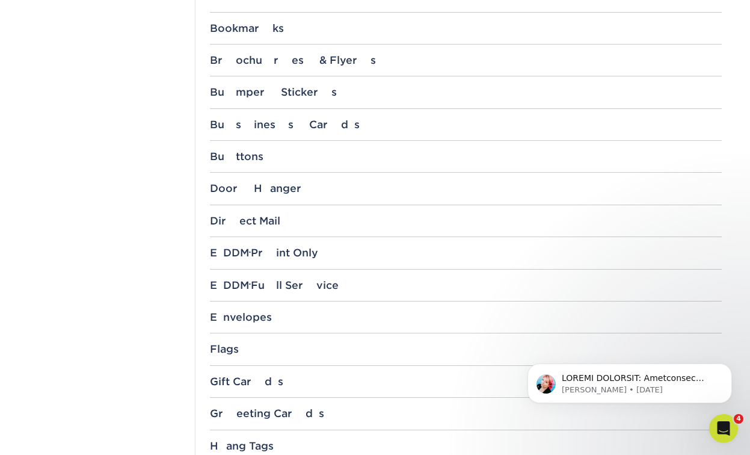
scroll to position [618, 0]
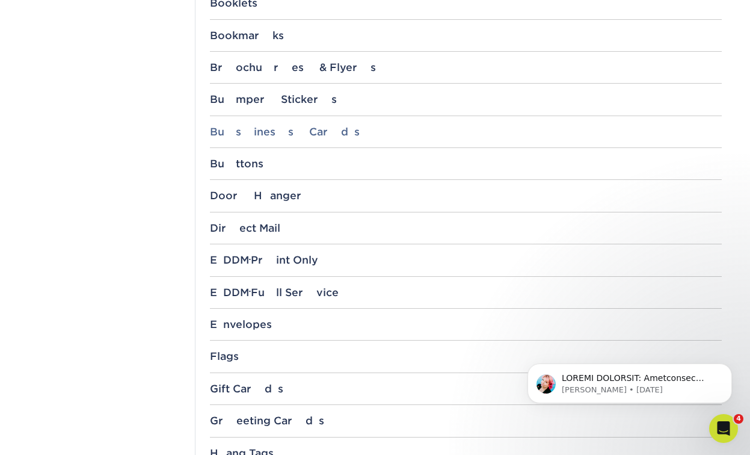
click at [273, 133] on div "Business Cards" at bounding box center [466, 132] width 512 height 12
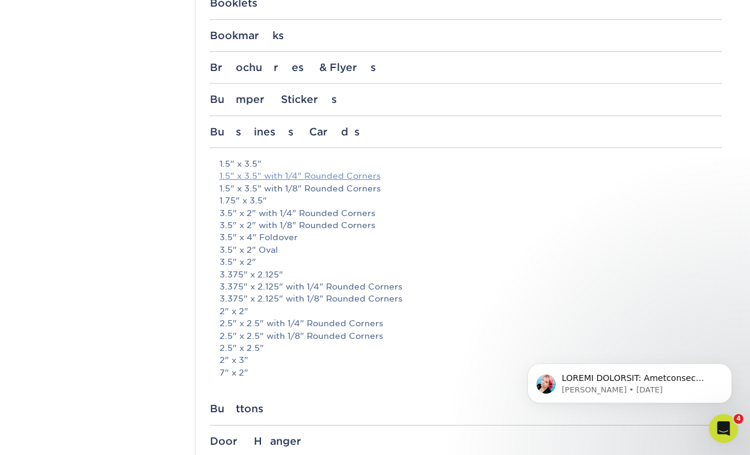
click at [295, 174] on link "1.5" x 3.5" with 1/4" Rounded Corners" at bounding box center [300, 176] width 161 height 10
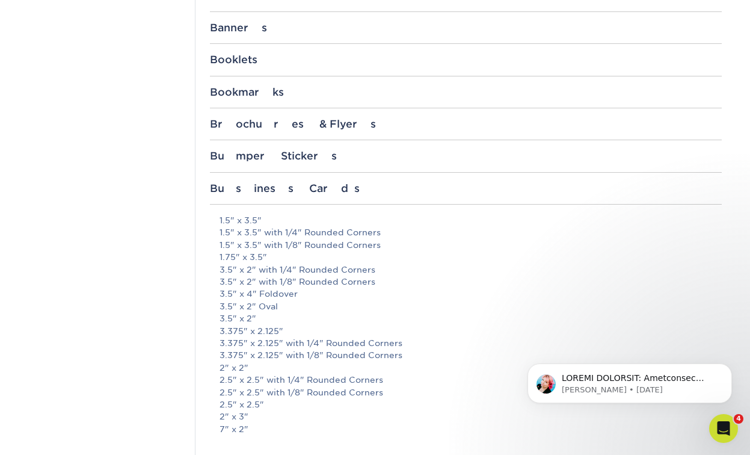
scroll to position [564, 0]
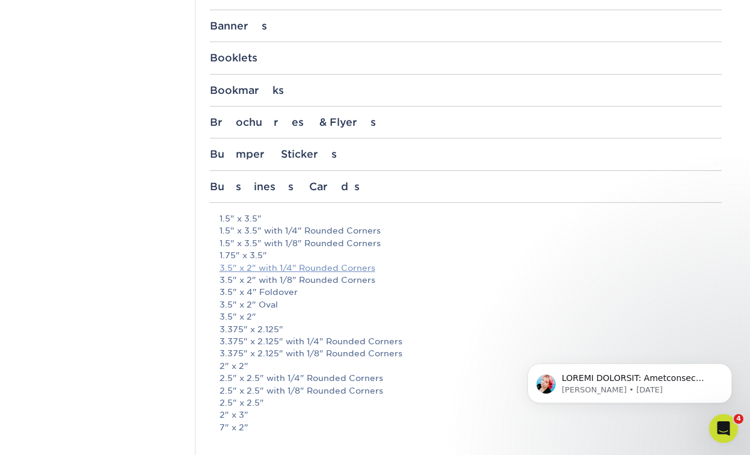
click at [321, 263] on link "3.5" x 2" with 1/4" Rounded Corners" at bounding box center [298, 268] width 156 height 10
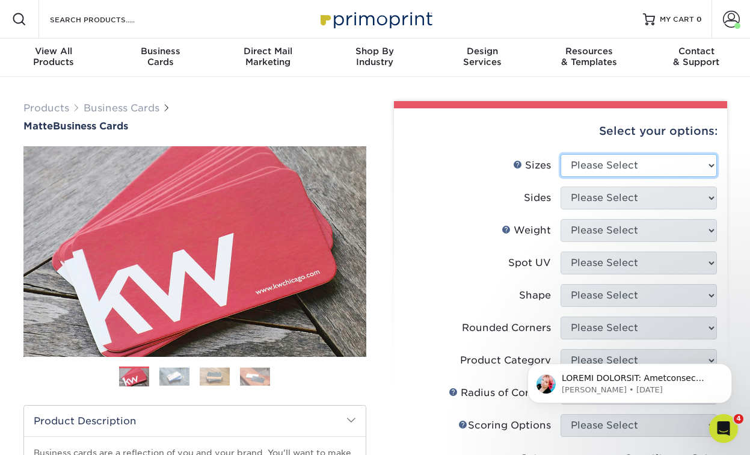
select select "2.00x3.50"
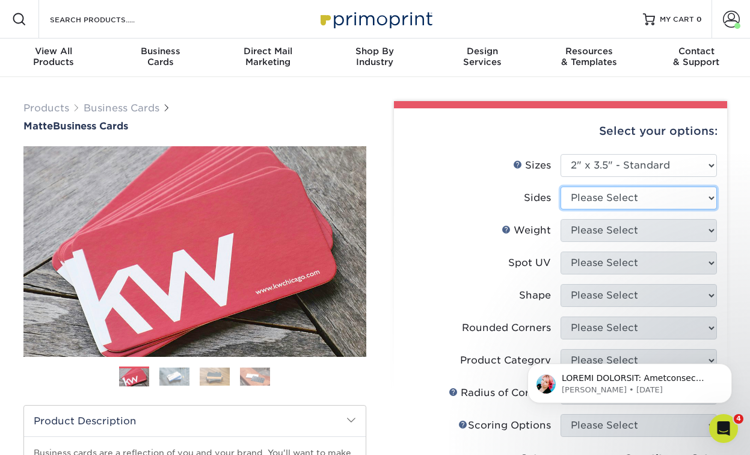
select select "13abbda7-1d64-4f25-8bb2-c179b224825d"
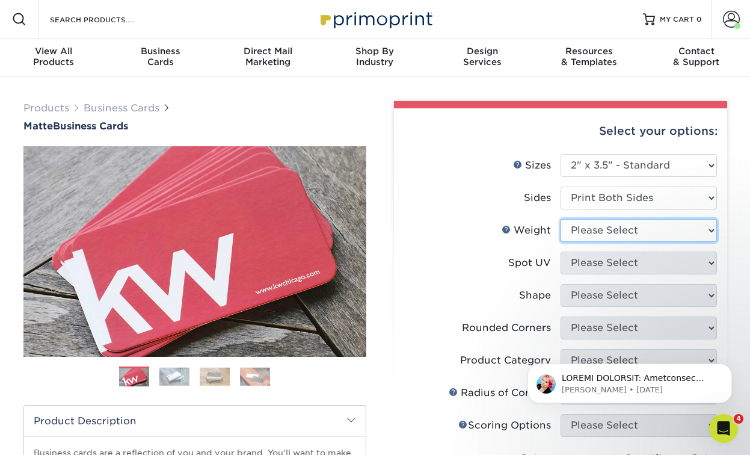
select select "16PT"
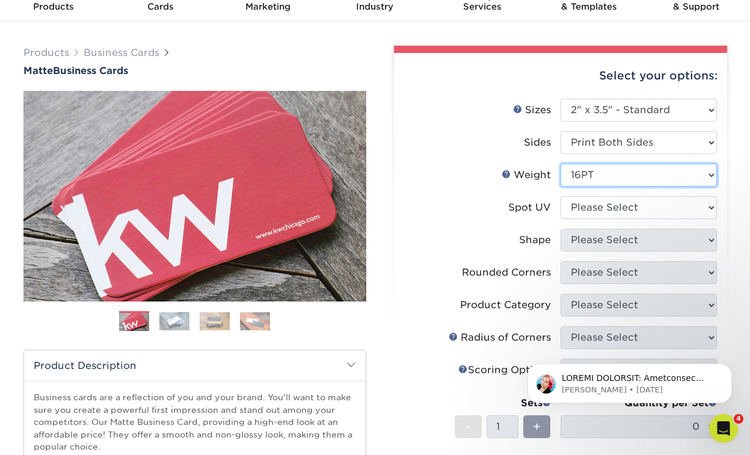
scroll to position [70, 0]
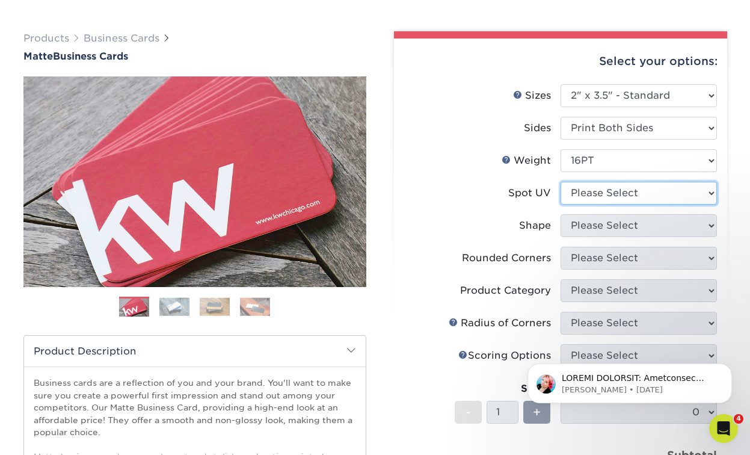
select select "3"
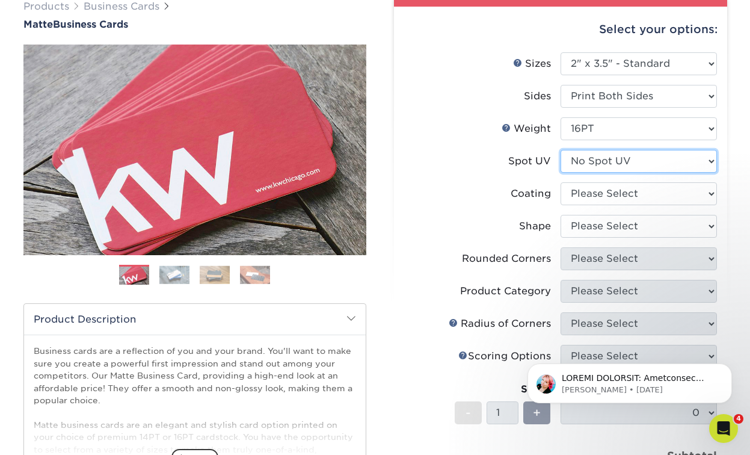
scroll to position [103, 0]
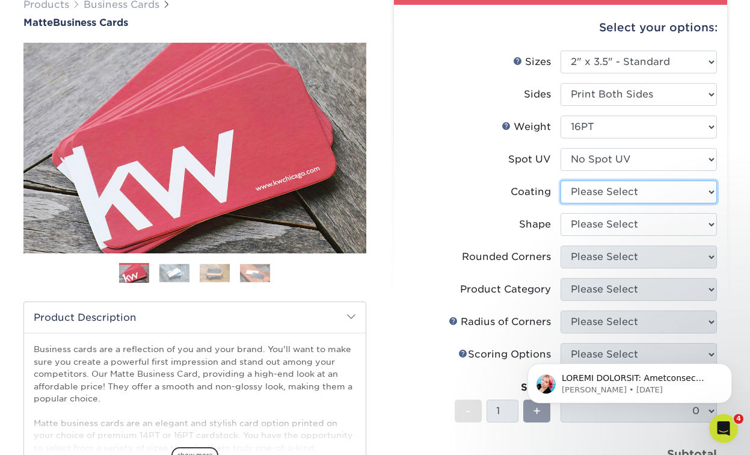
select select "121bb7b5-3b4d-429f-bd8d-bbf80e953313"
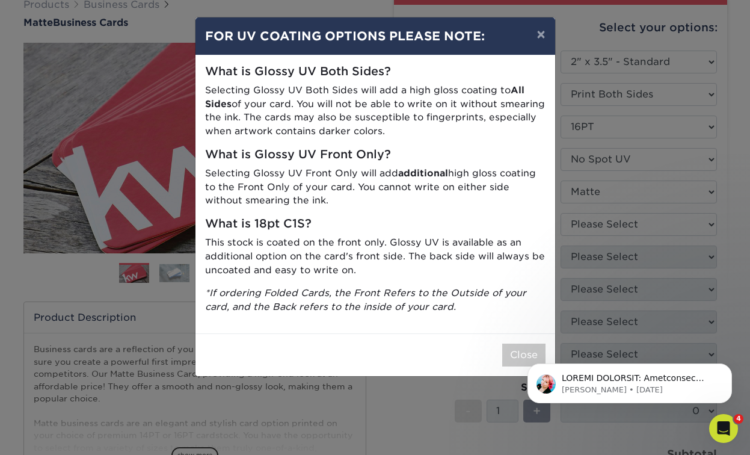
click at [519, 339] on html "[PERSON_NAME] • [DATE]" at bounding box center [630, 380] width 241 height 84
click at [539, 32] on button "×" at bounding box center [541, 34] width 28 height 34
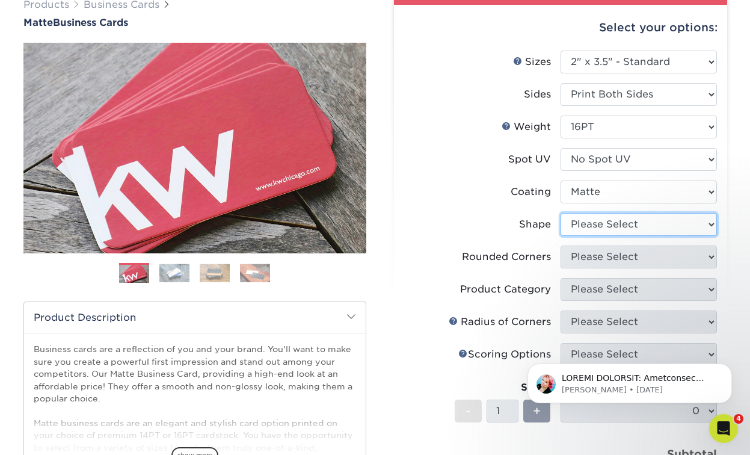
select select "standard"
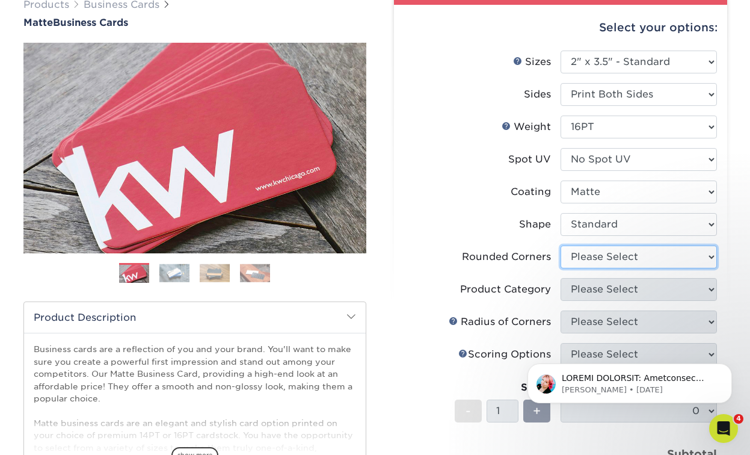
select select "7672df9e-0e0a-464d-8e1f-920c575e4da3"
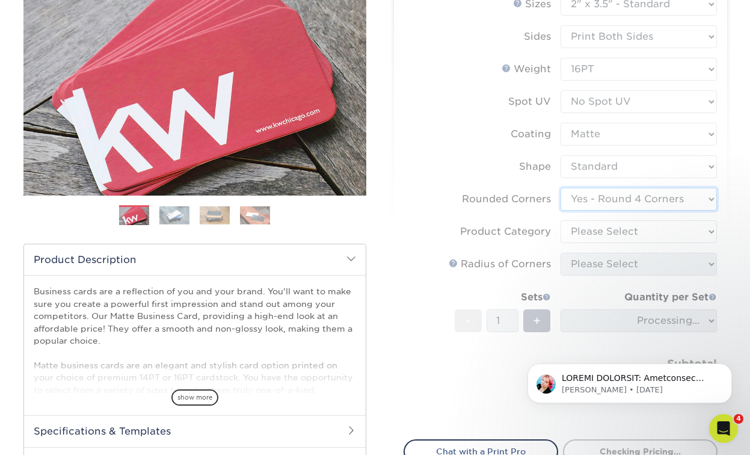
scroll to position [179, 0]
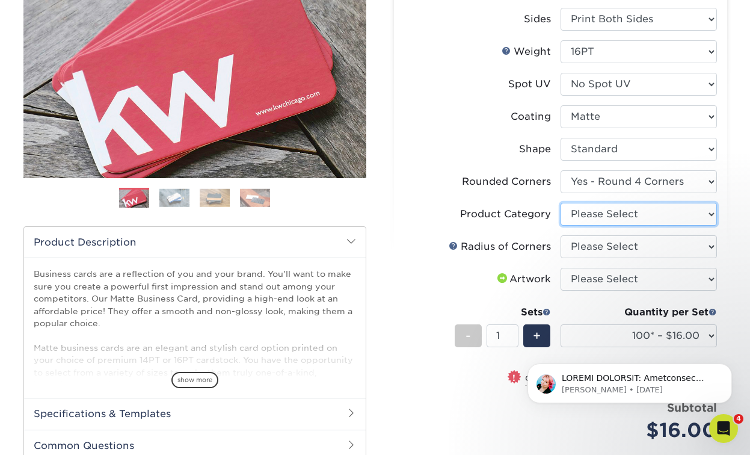
select select "3b5148f1-0588-4f88-a218-97bcfdce65c1"
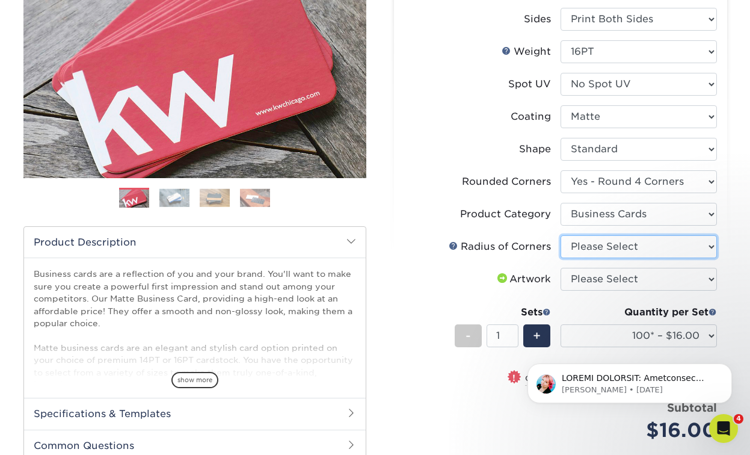
select select "479fbfe7-6a0c-4895-8c9a-81739b7486c9"
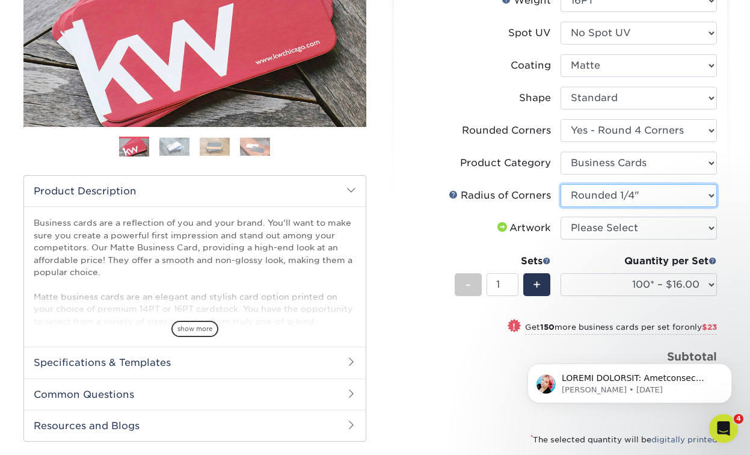
scroll to position [236, 0]
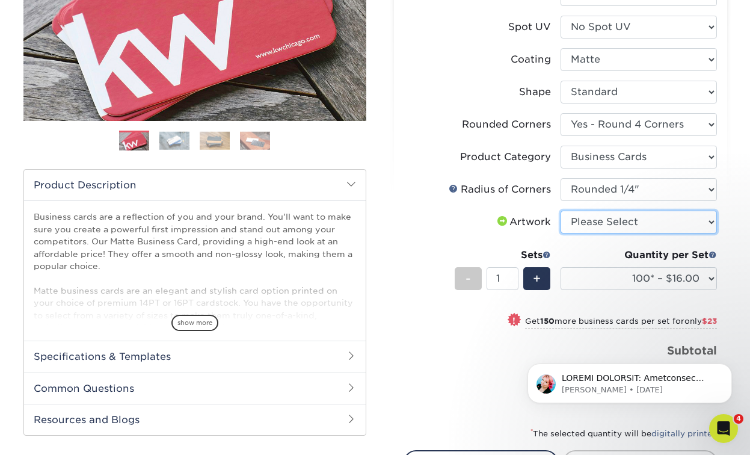
select select "upload"
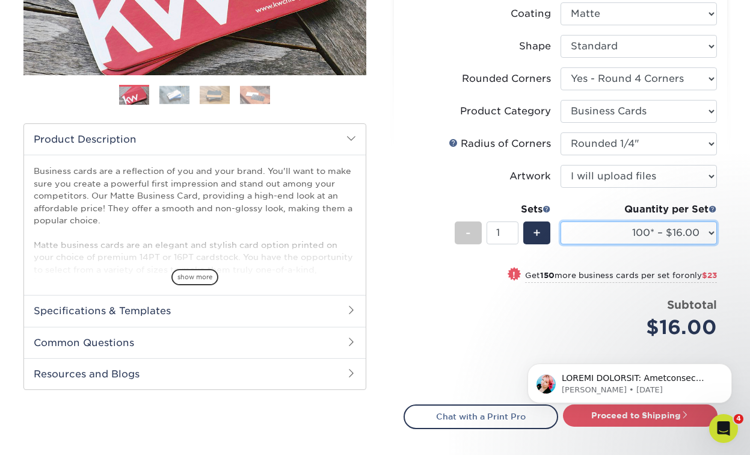
select select "250* – $39.00"
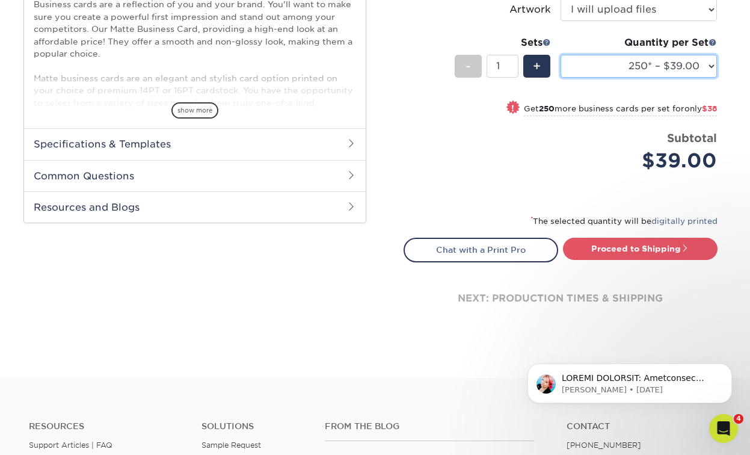
scroll to position [436, 0]
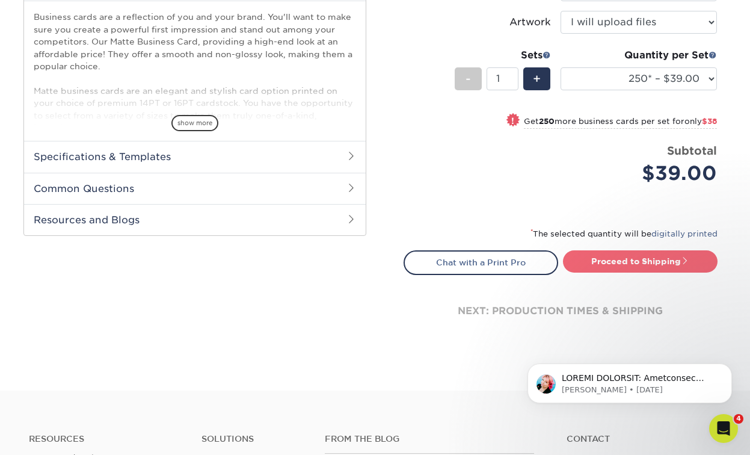
click at [609, 264] on link "Proceed to Shipping" at bounding box center [640, 261] width 155 height 22
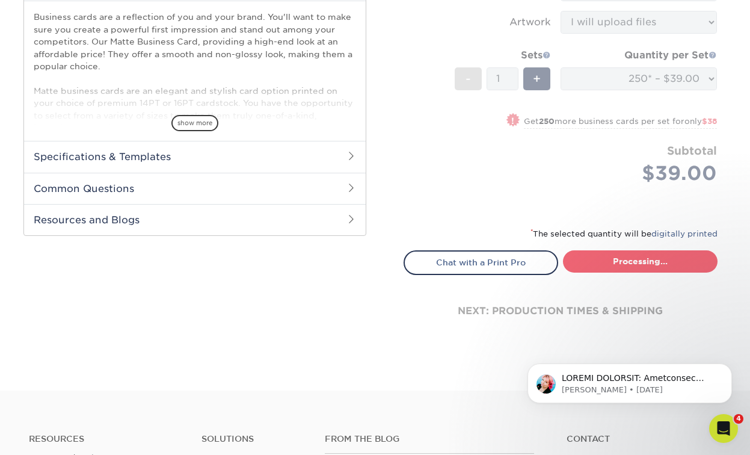
type input "Set 1"
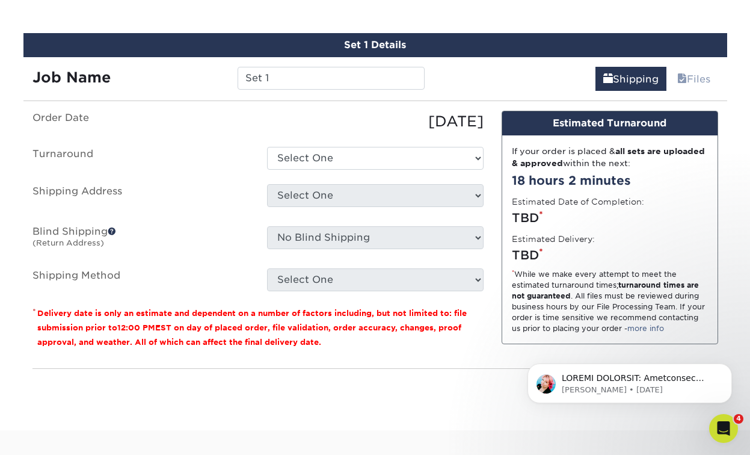
scroll to position [718, 0]
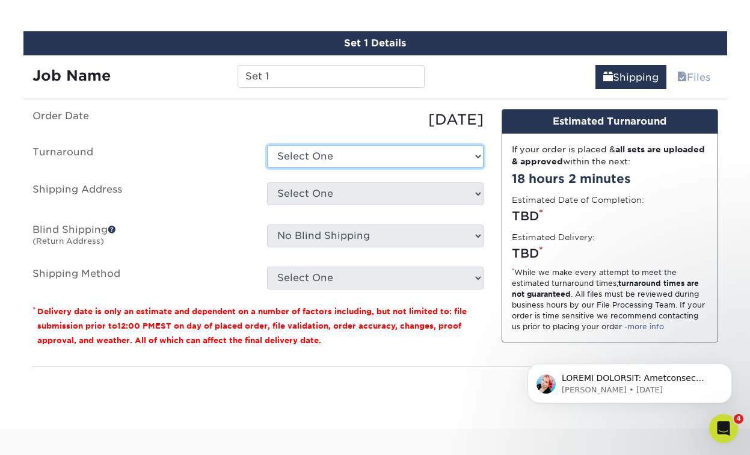
select select "4fbc2a82-edda-4a59-863f-72b731eb7375"
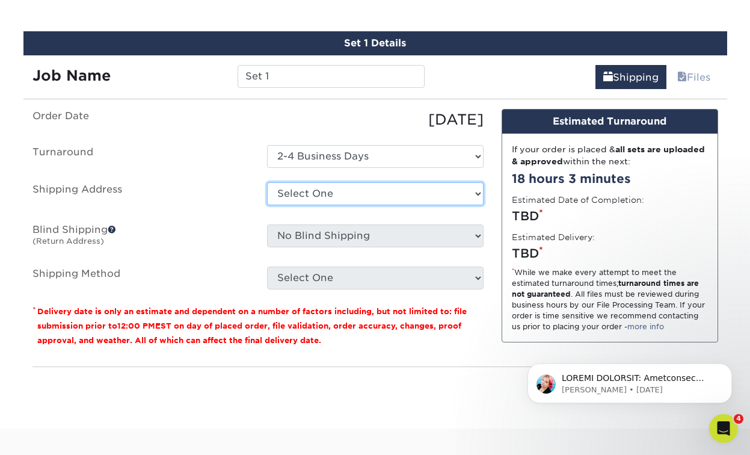
select select "216797"
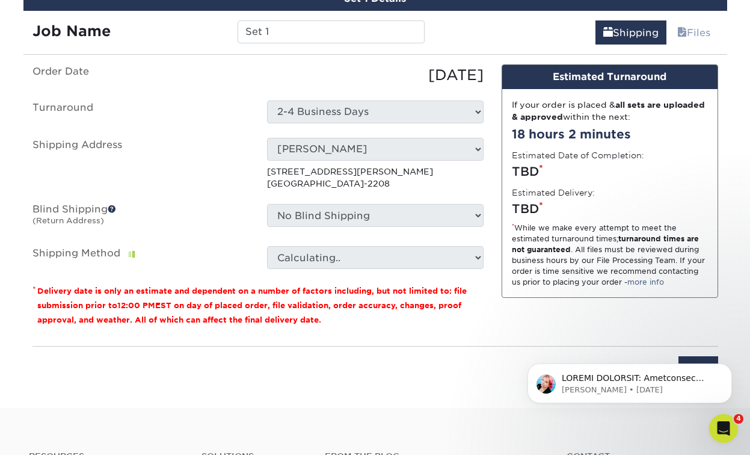
scroll to position [763, 0]
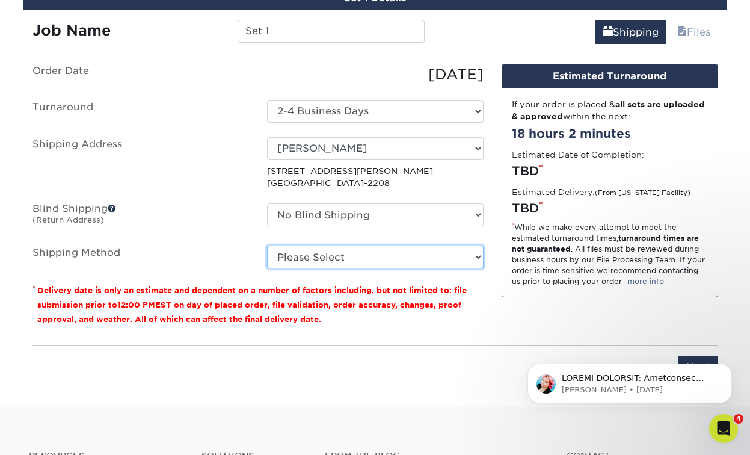
select select "03"
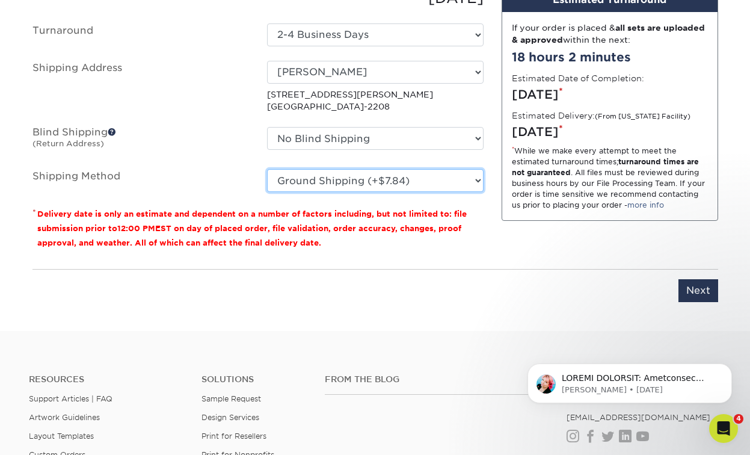
scroll to position [895, 0]
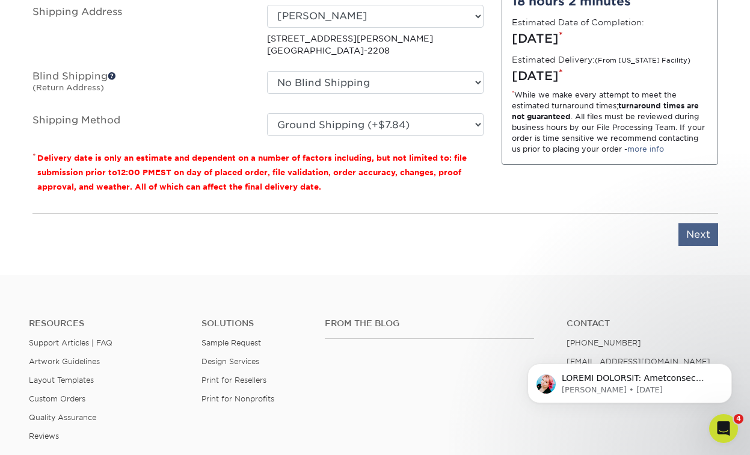
click at [688, 244] on input "Next" at bounding box center [699, 234] width 40 height 23
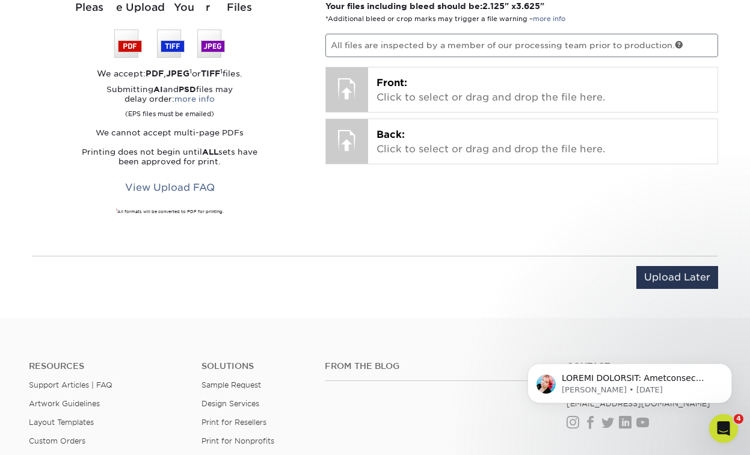
scroll to position [819, 0]
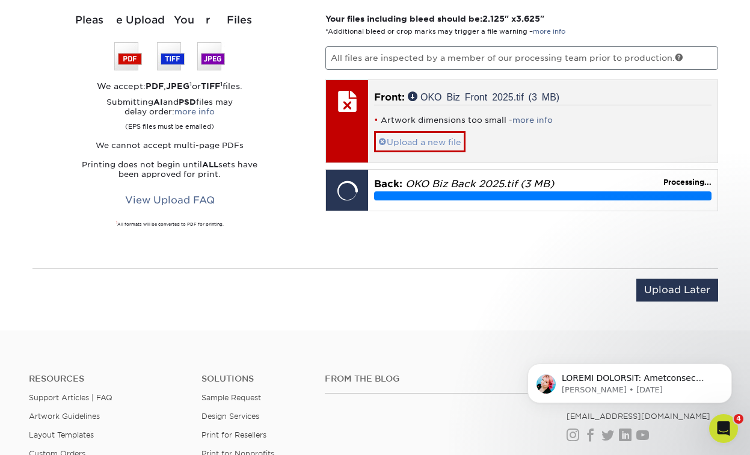
click at [383, 139] on span at bounding box center [382, 142] width 8 height 10
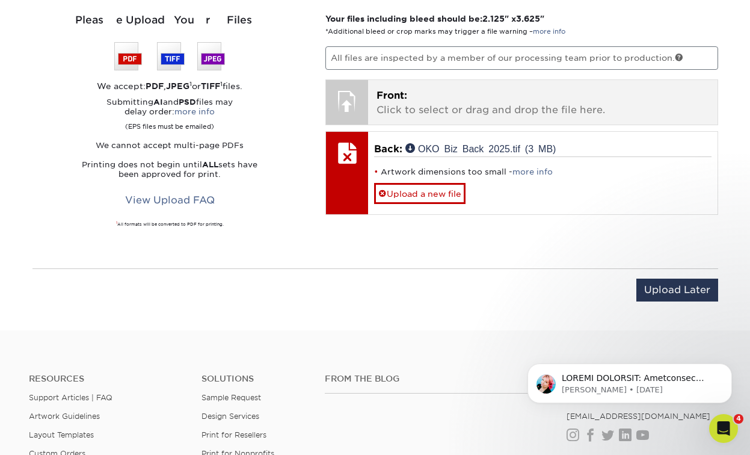
click at [426, 111] on p "Front: Click to select or drag and drop the file here." at bounding box center [543, 102] width 333 height 29
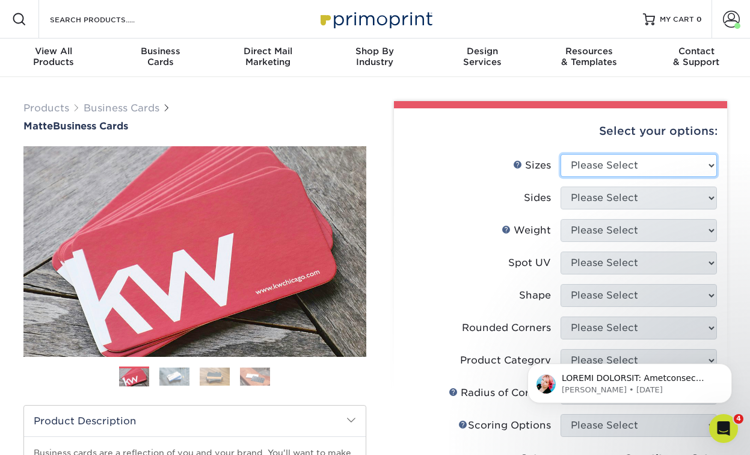
select select "2.00x3.50"
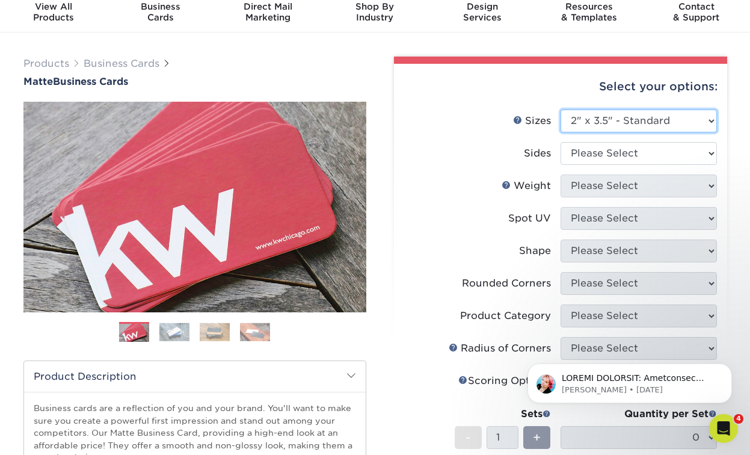
scroll to position [53, 0]
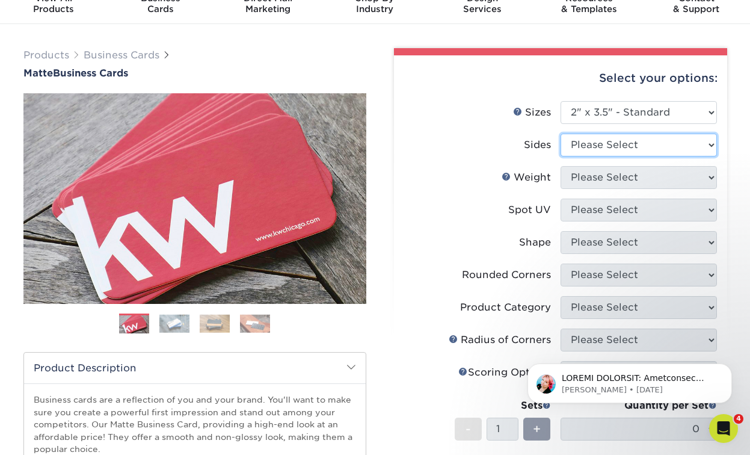
select select "13abbda7-1d64-4f25-8bb2-c179b224825d"
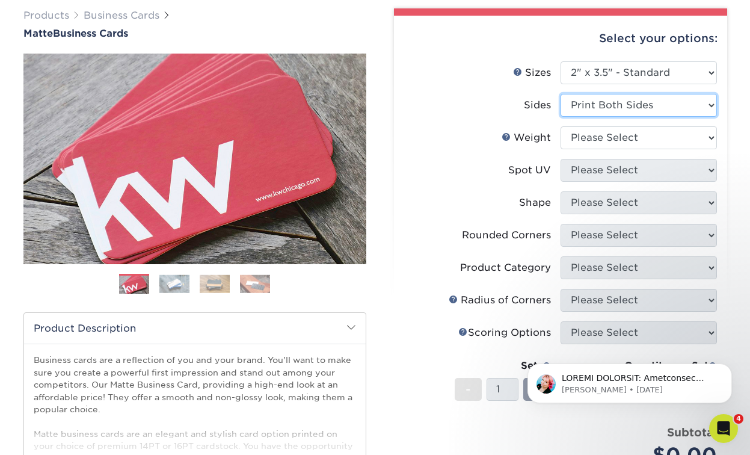
scroll to position [100, 0]
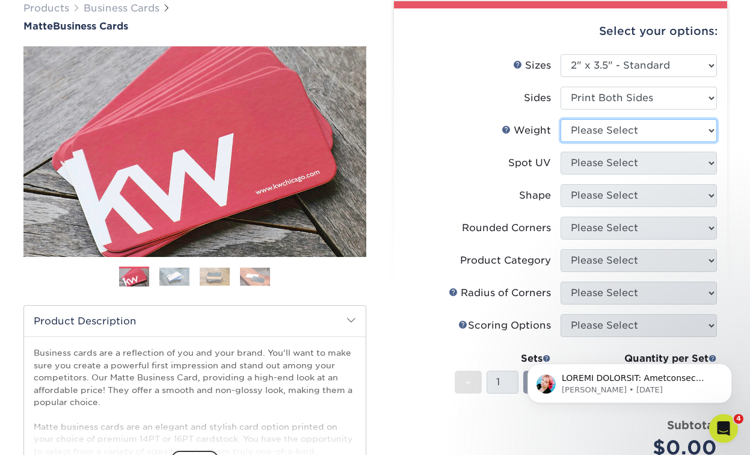
select select "16PT"
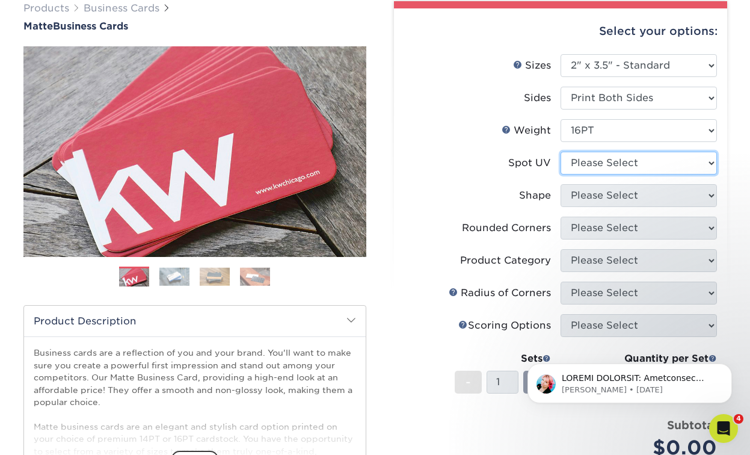
select select "3"
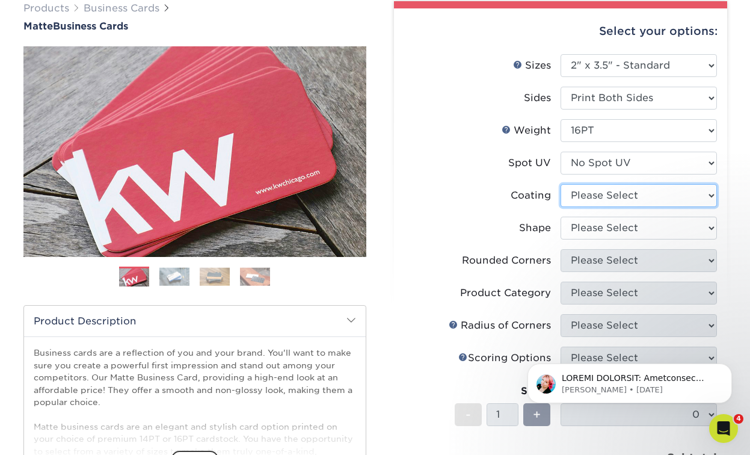
select select "121bb7b5-3b4d-429f-bd8d-bbf80e953313"
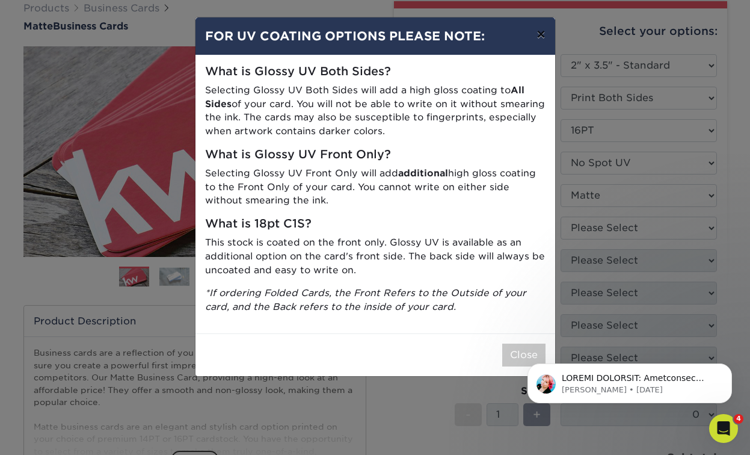
click at [539, 37] on button "×" at bounding box center [541, 34] width 28 height 34
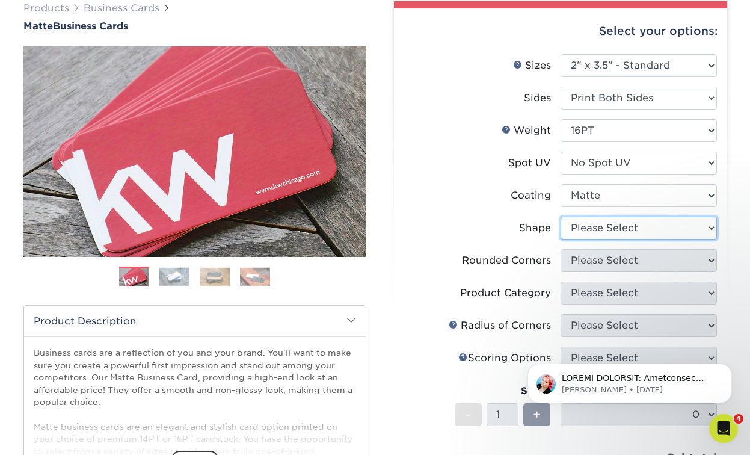
select select "standard"
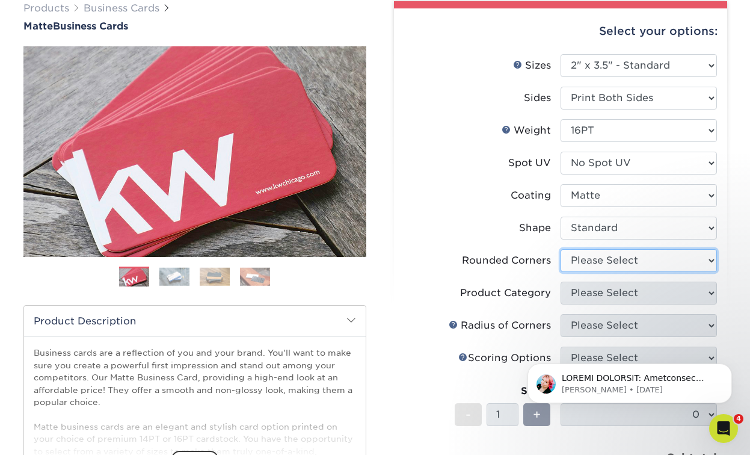
select select "7672df9e-0e0a-464d-8e1f-920c575e4da3"
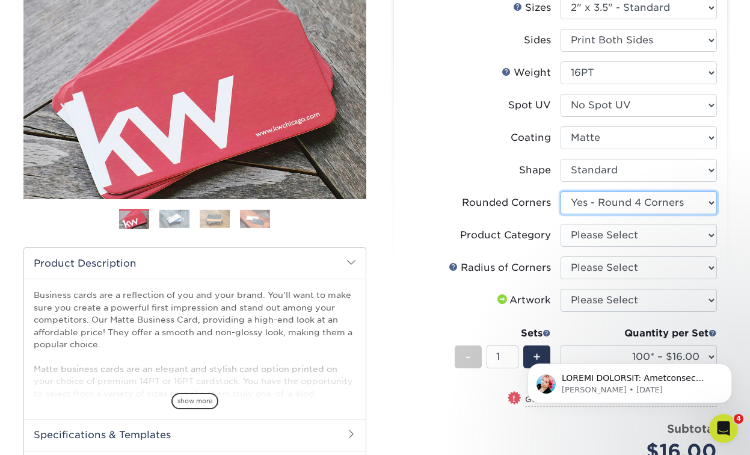
scroll to position [164, 0]
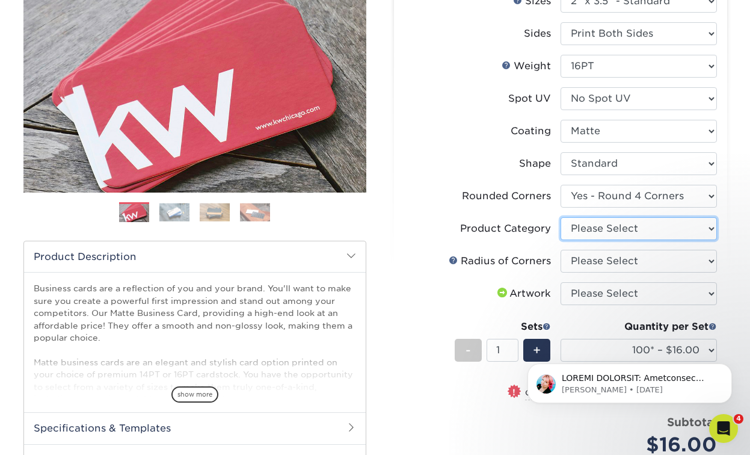
select select "3b5148f1-0588-4f88-a218-97bcfdce65c1"
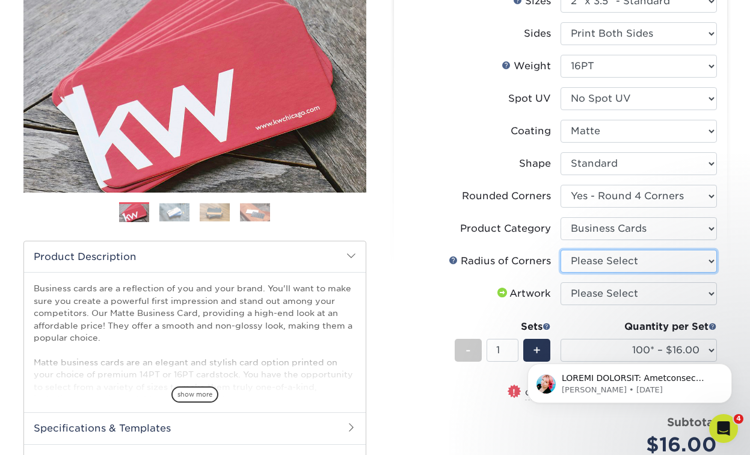
select select "479fbfe7-6a0c-4895-8c9a-81739b7486c9"
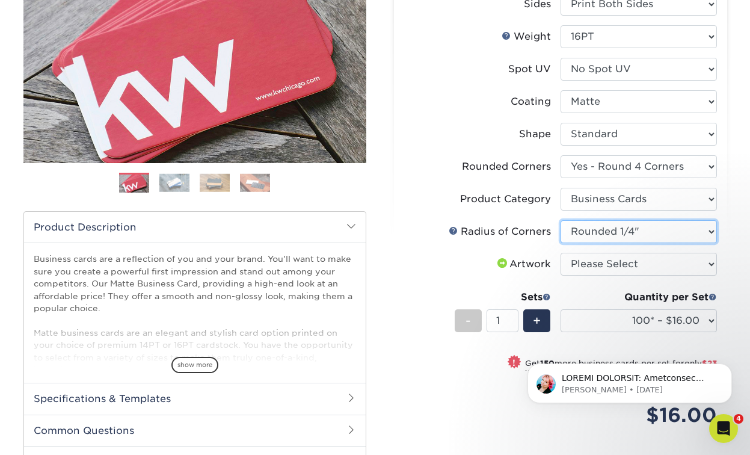
scroll to position [241, 0]
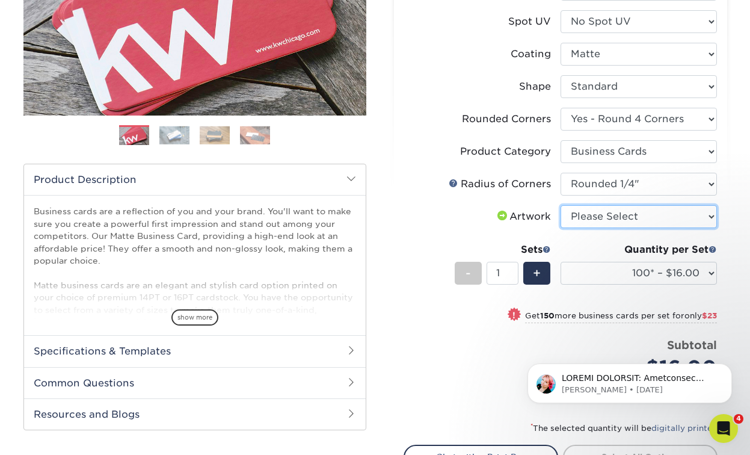
select select "upload"
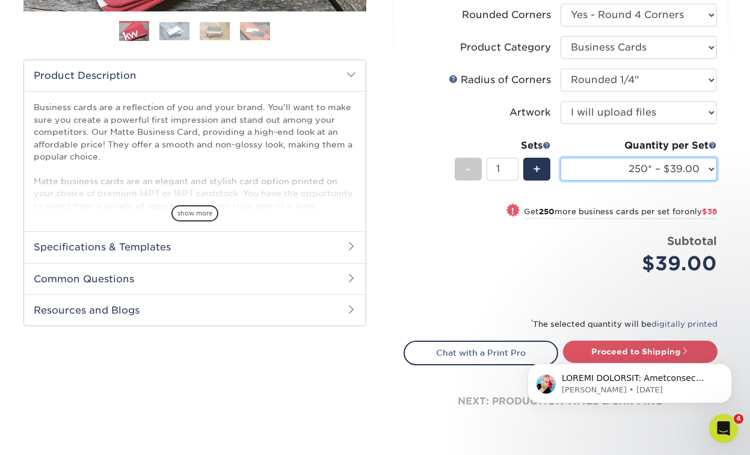
scroll to position [353, 0]
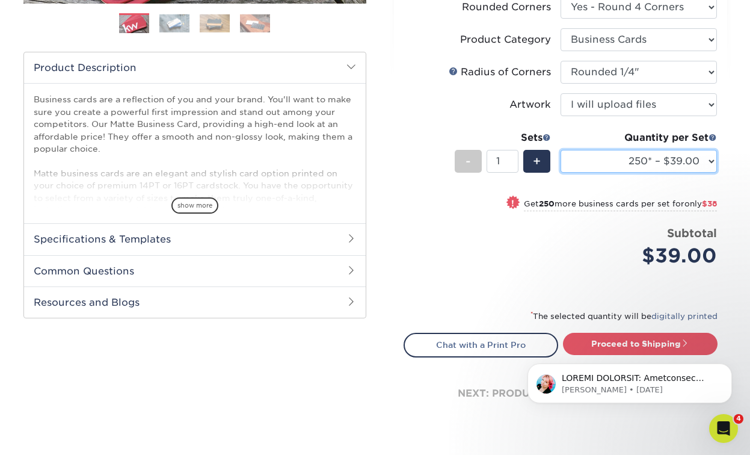
select select "500 – $77.00"
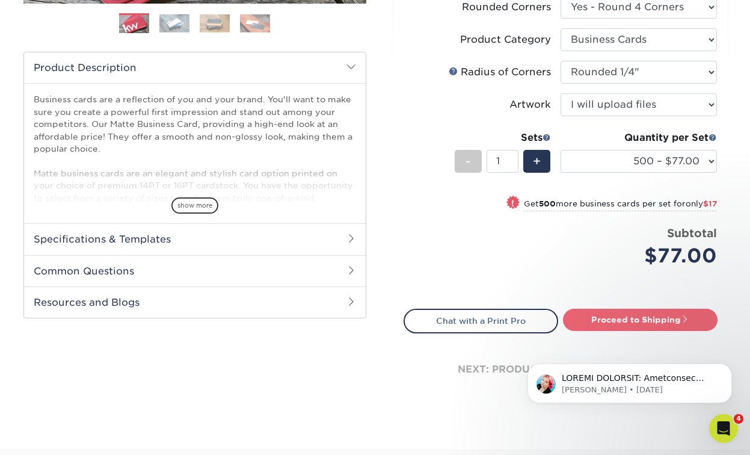
click at [620, 318] on link "Proceed to Shipping" at bounding box center [640, 320] width 155 height 22
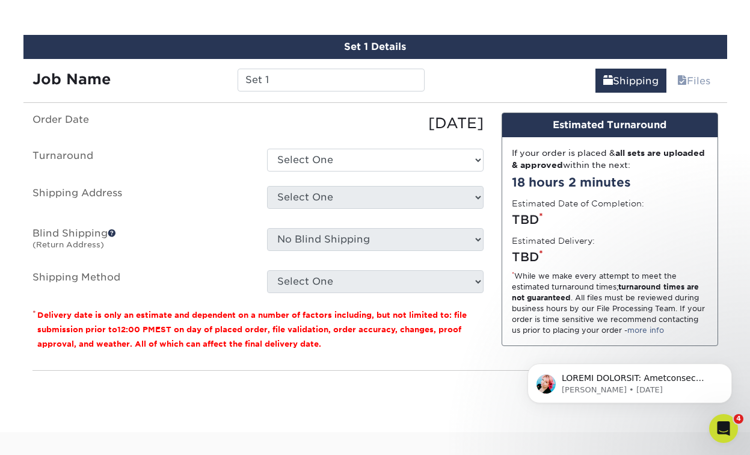
scroll to position [694, 0]
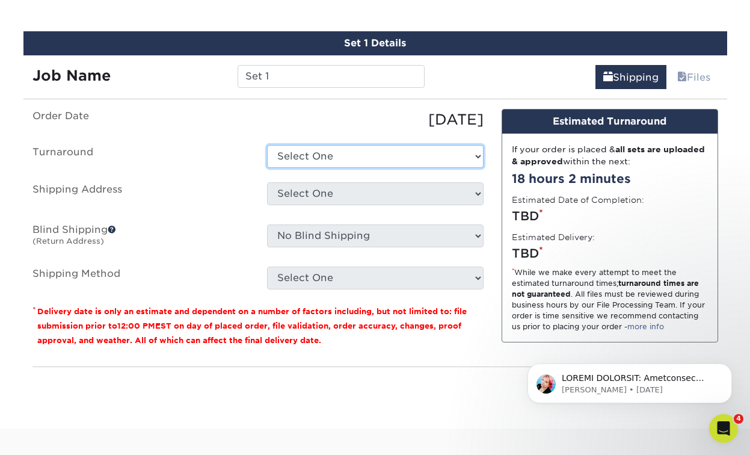
select select "79b99939-68c2-4d83-85ff-9c9387913688"
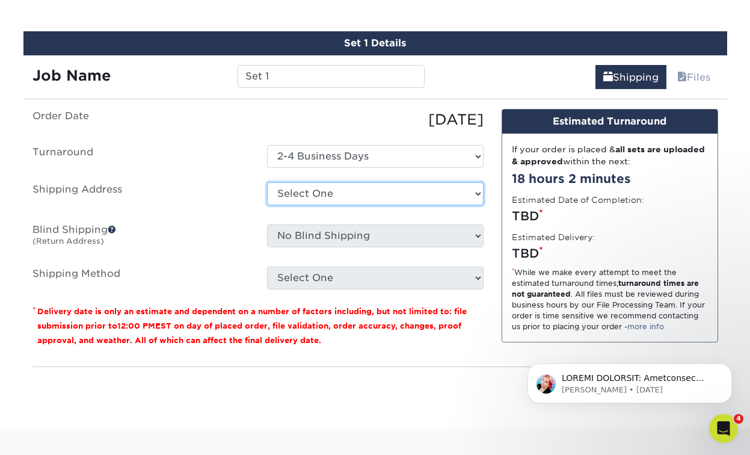
select select "216797"
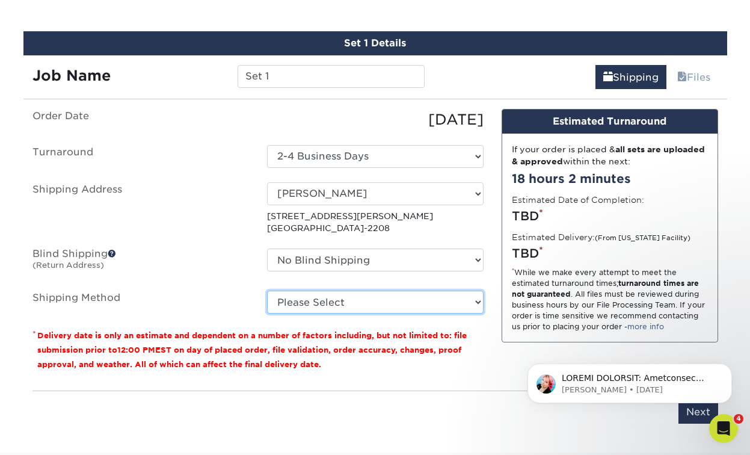
select select "03"
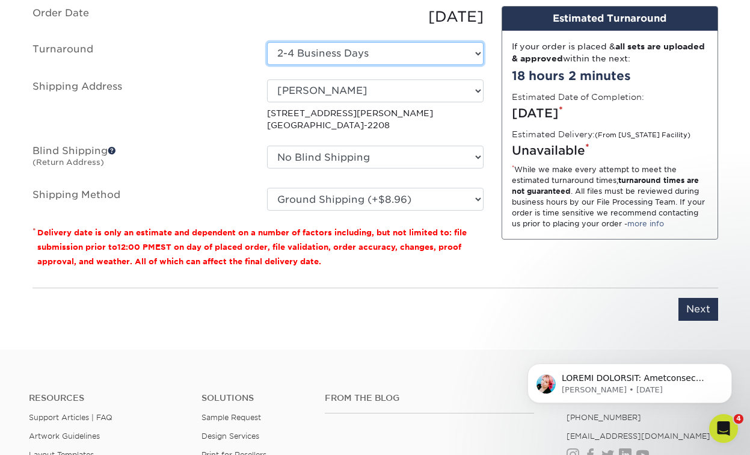
scroll to position [859, 0]
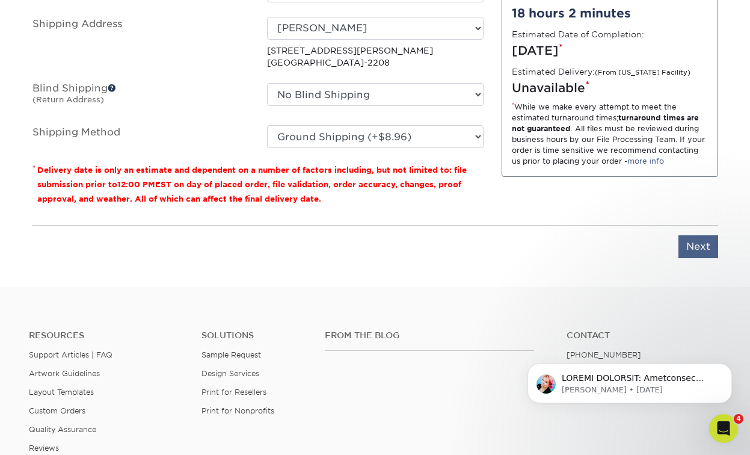
click at [693, 241] on input "Next" at bounding box center [699, 246] width 40 height 23
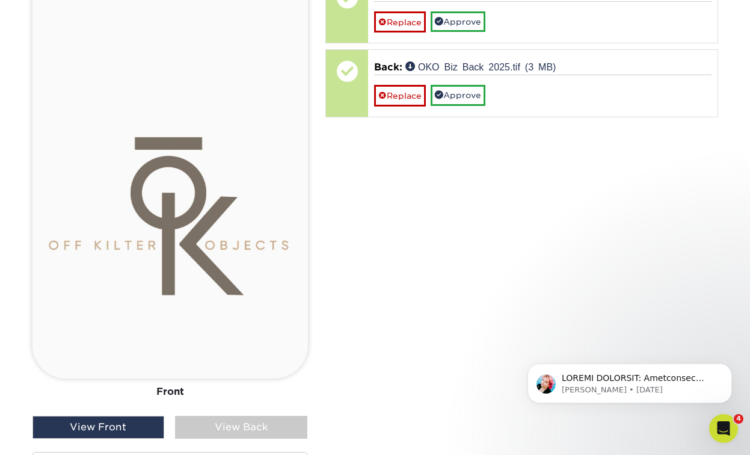
scroll to position [931, 0]
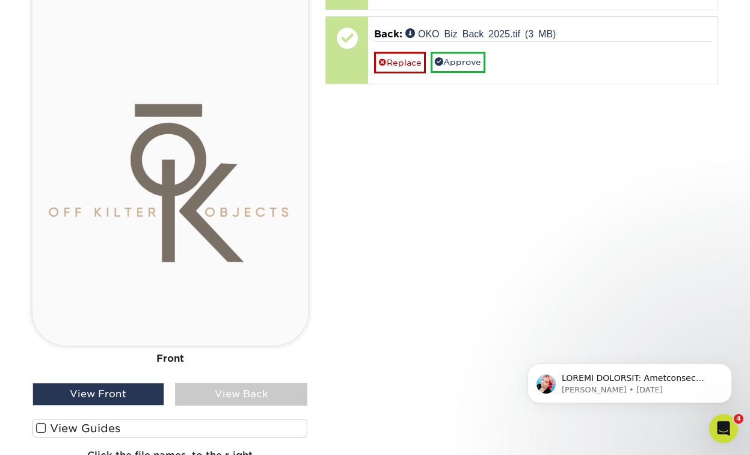
click at [249, 389] on div "View Back" at bounding box center [241, 394] width 132 height 23
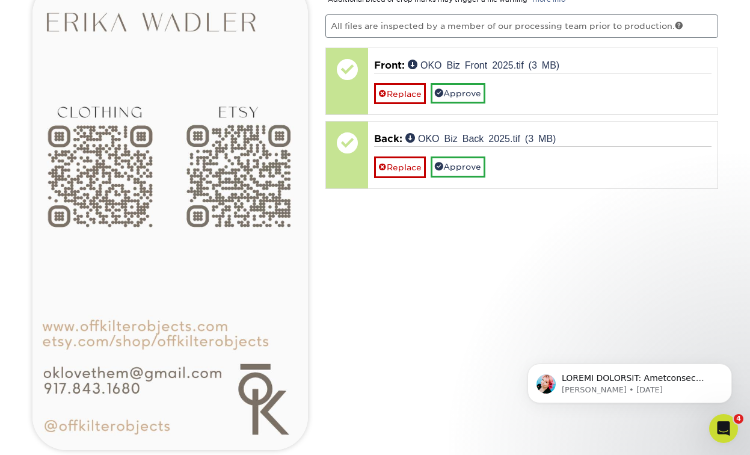
scroll to position [828, 0]
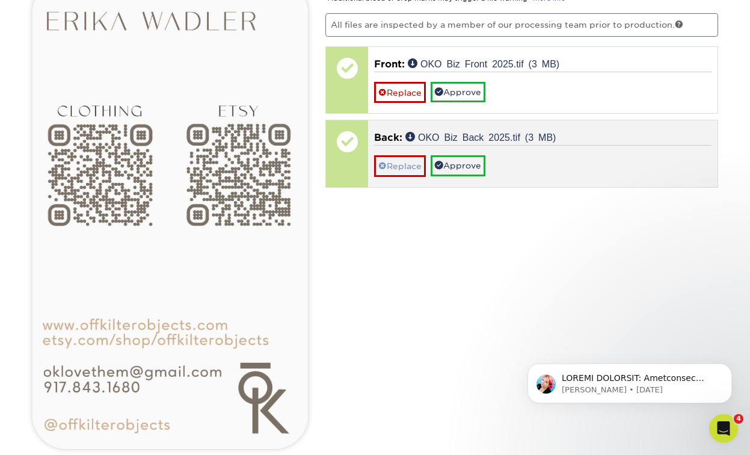
click at [401, 164] on link "Replace" at bounding box center [400, 165] width 52 height 21
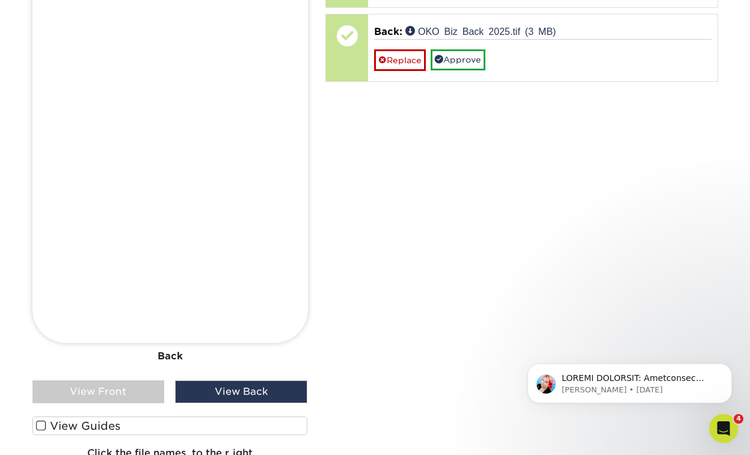
scroll to position [928, 0]
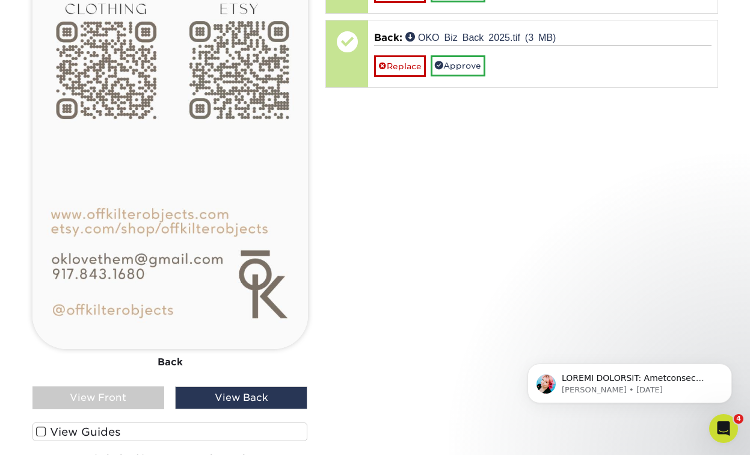
click at [124, 399] on div "View Front" at bounding box center [98, 397] width 132 height 23
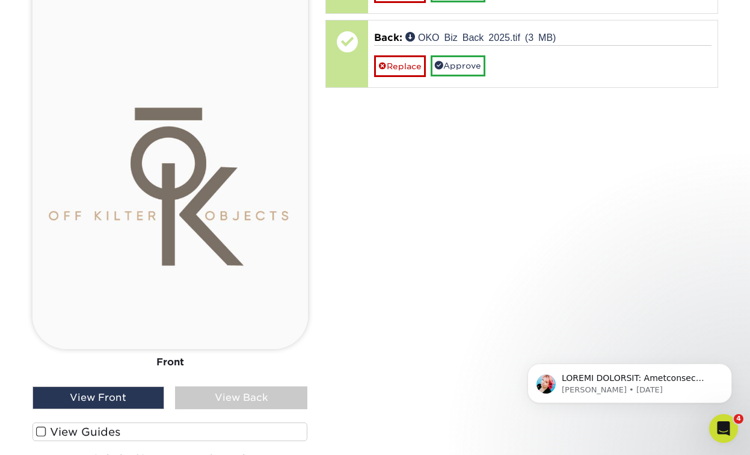
click at [235, 393] on div "View Back" at bounding box center [241, 397] width 132 height 23
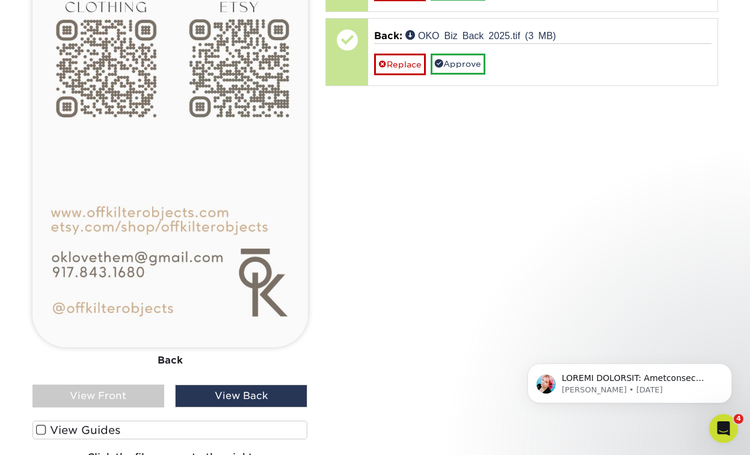
scroll to position [948, 0]
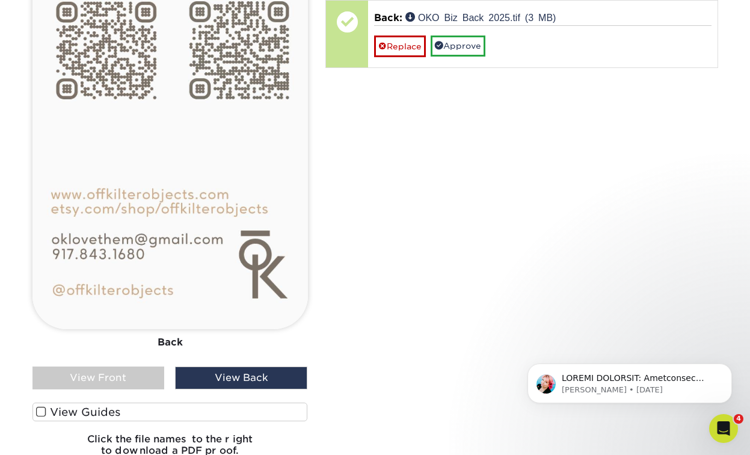
click at [39, 410] on span at bounding box center [41, 411] width 10 height 11
click at [0, 0] on input "View Guides" at bounding box center [0, 0] width 0 height 0
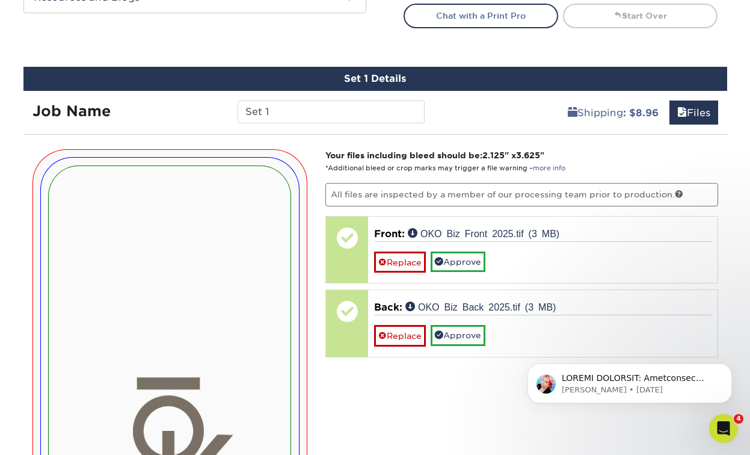
scroll to position [721, 0]
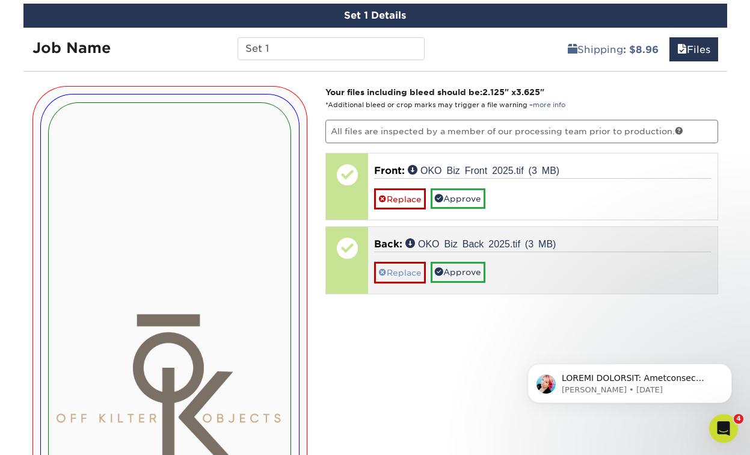
click at [393, 276] on link "Replace" at bounding box center [400, 272] width 52 height 21
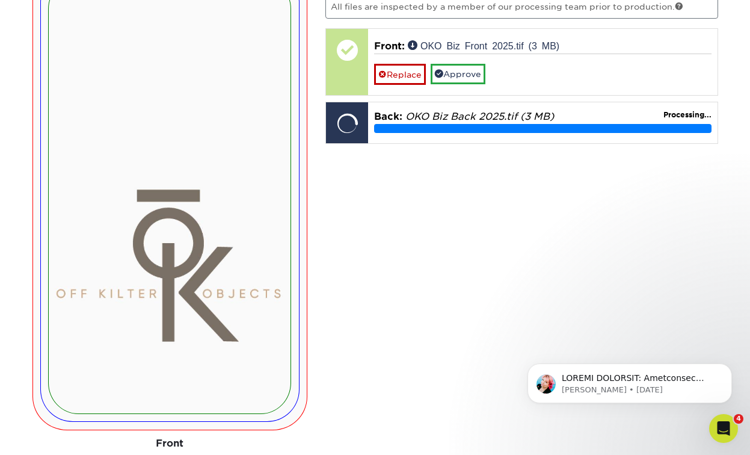
scroll to position [848, 0]
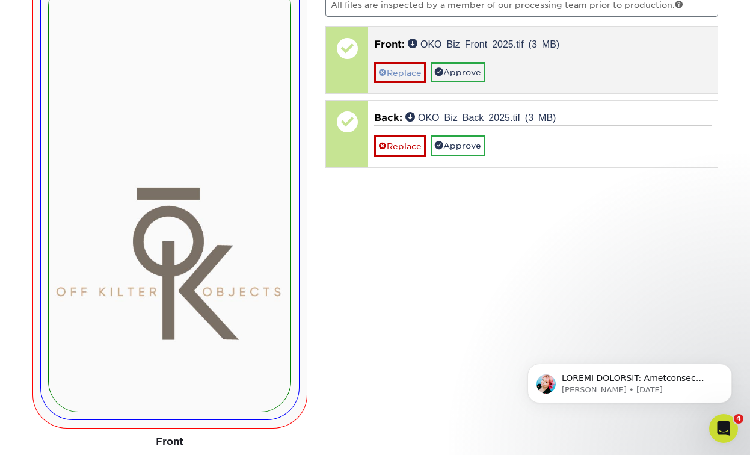
click at [396, 72] on link "Replace" at bounding box center [400, 72] width 52 height 21
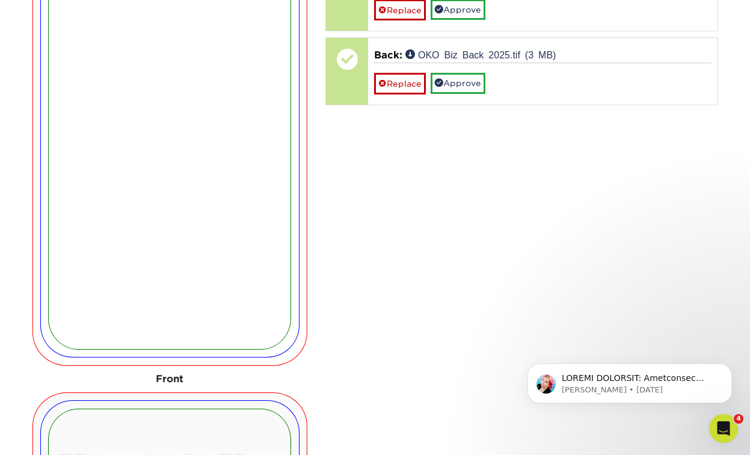
scroll to position [857, 0]
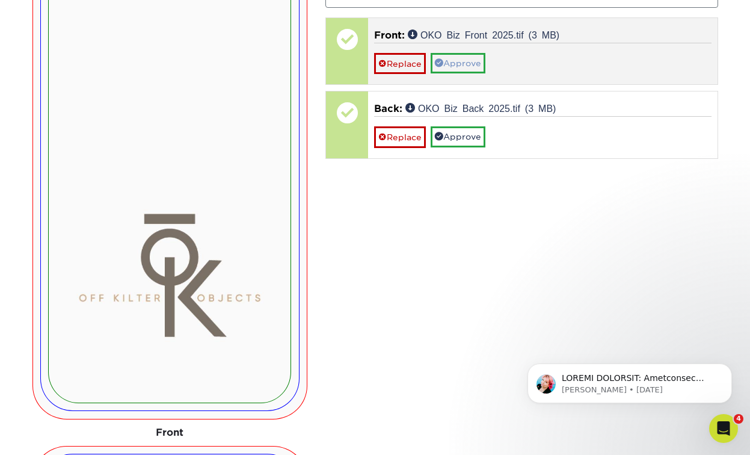
click at [467, 60] on link "Approve" at bounding box center [458, 63] width 55 height 20
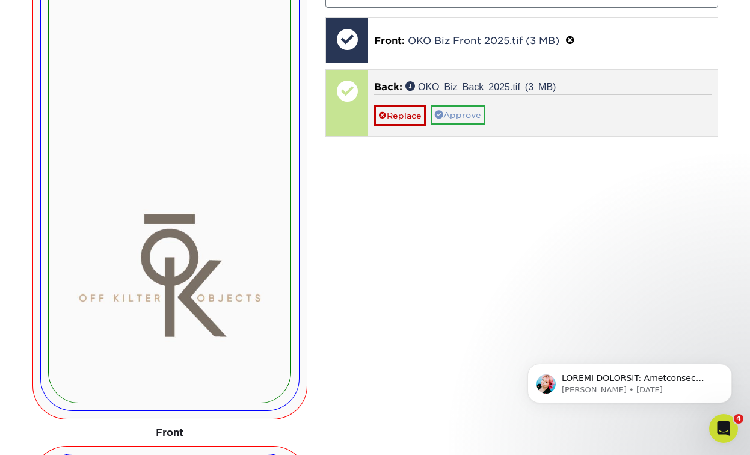
click at [458, 117] on link "Approve" at bounding box center [458, 115] width 55 height 20
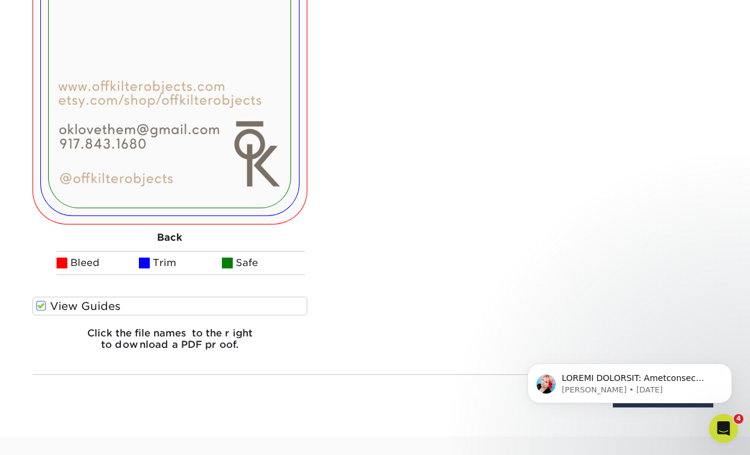
scroll to position [1687, 0]
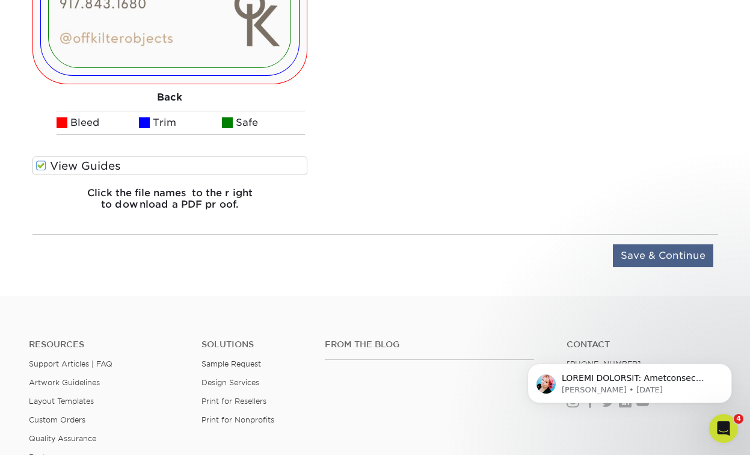
click at [659, 254] on input "Save & Continue" at bounding box center [663, 255] width 100 height 23
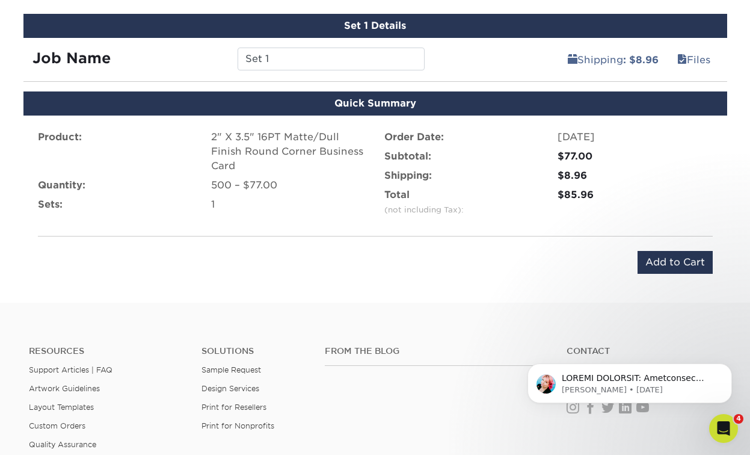
scroll to position [674, 0]
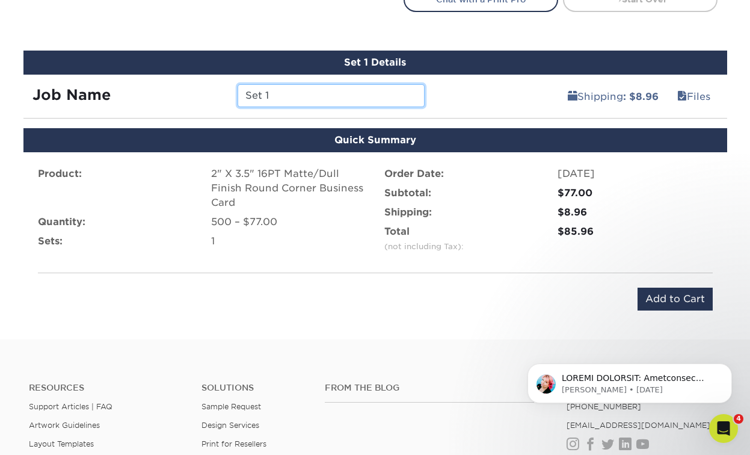
drag, startPoint x: 274, startPoint y: 95, endPoint x: 218, endPoint y: 95, distance: 55.9
click at [218, 95] on div "Job Name Set 1" at bounding box center [228, 95] width 411 height 23
type input "OKO 25"
click at [439, 290] on div "Quick Checkout Add to Cart" at bounding box center [375, 299] width 675 height 23
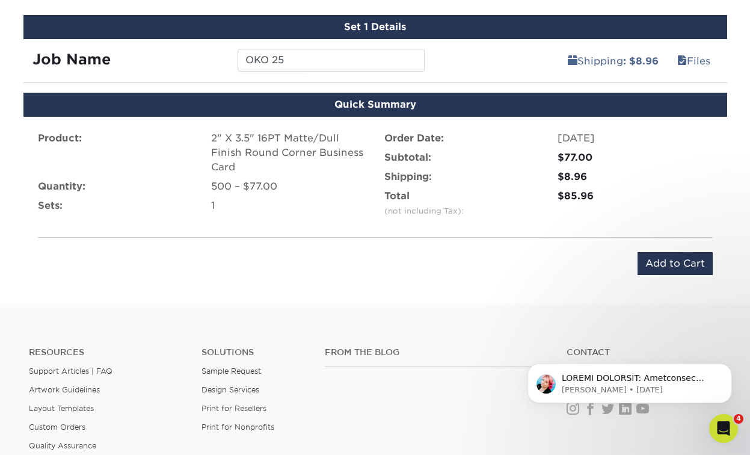
scroll to position [711, 0]
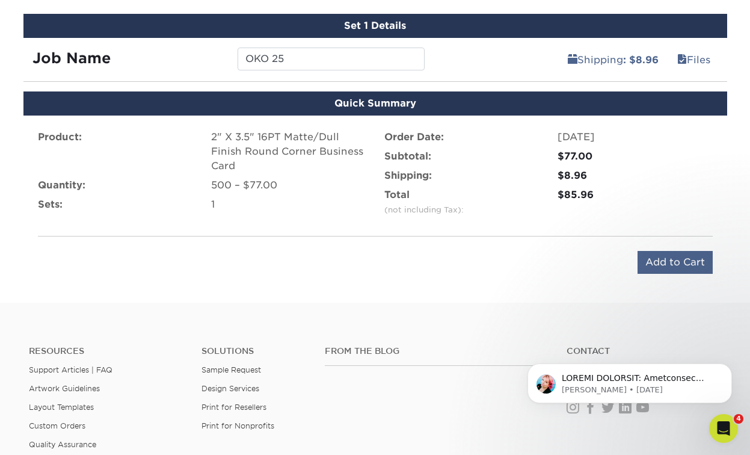
click at [668, 267] on input "Add to Cart" at bounding box center [675, 262] width 75 height 23
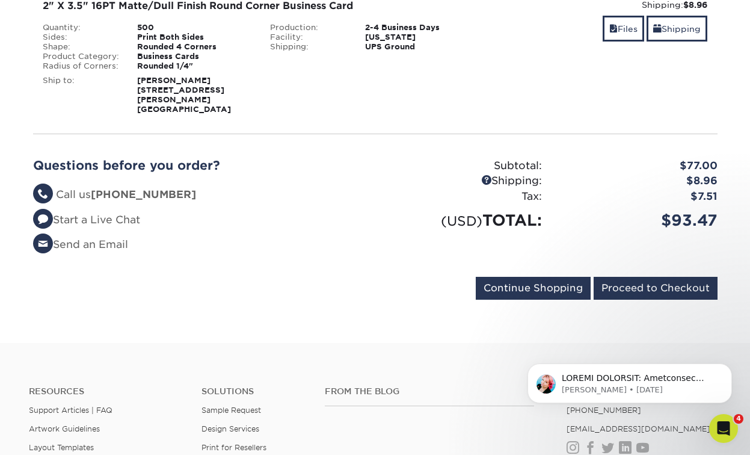
scroll to position [221, 0]
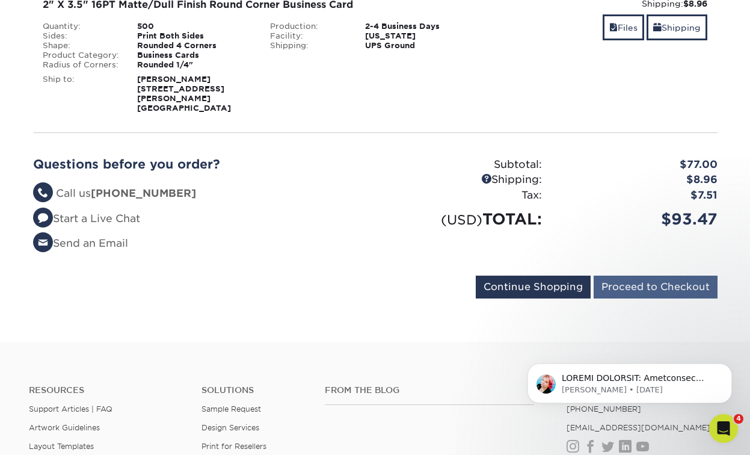
click at [646, 280] on input "Proceed to Checkout" at bounding box center [656, 287] width 124 height 23
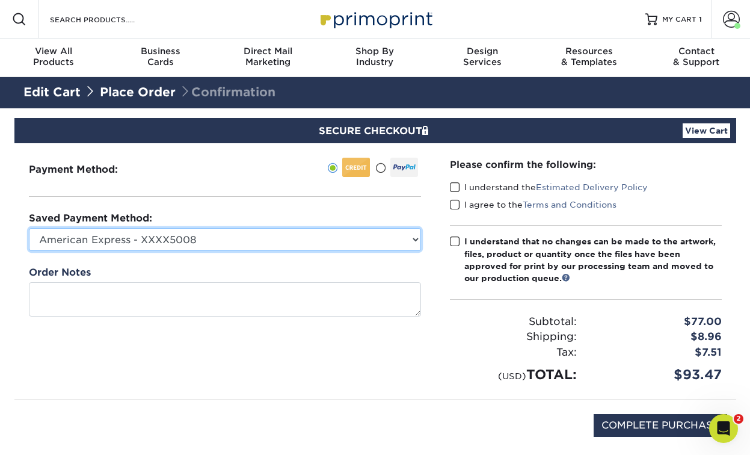
select select
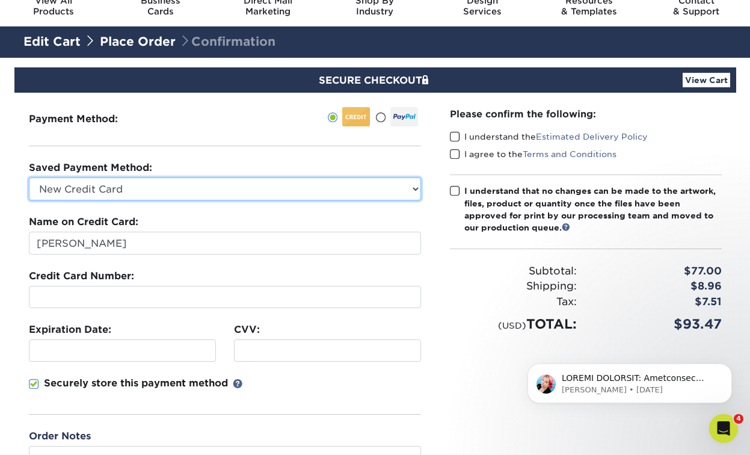
scroll to position [56, 0]
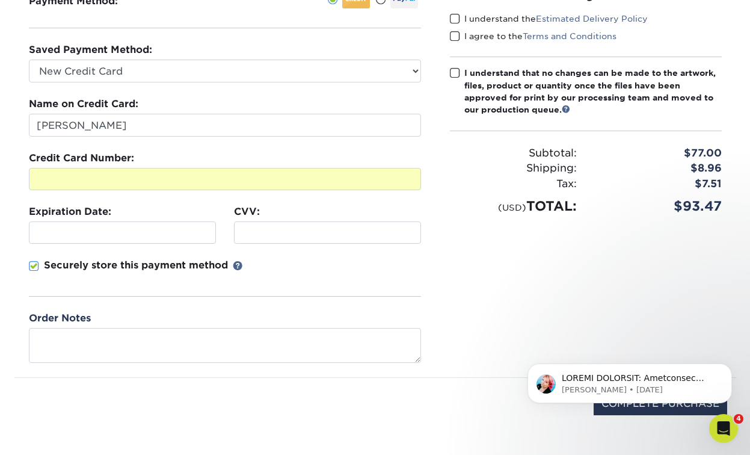
scroll to position [173, 0]
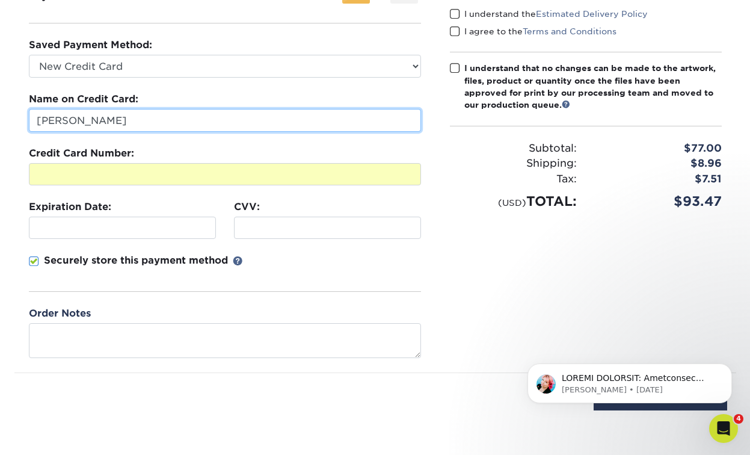
drag, startPoint x: 77, startPoint y: 120, endPoint x: -10, endPoint y: 116, distance: 86.7
click at [0, 116] on html "Resources Menu Search Products Account [PERSON_NAME] Account Dashboard Active O…" at bounding box center [375, 322] width 750 height 991
type input "[PERSON_NAME]"
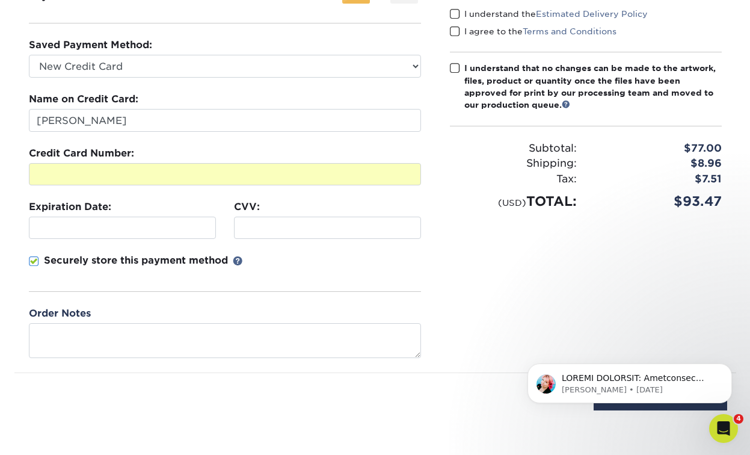
click at [452, 64] on span at bounding box center [455, 68] width 10 height 11
click at [0, 0] on input "I understand that no changes can be made to the artwork, files, product or quan…" at bounding box center [0, 0] width 0 height 0
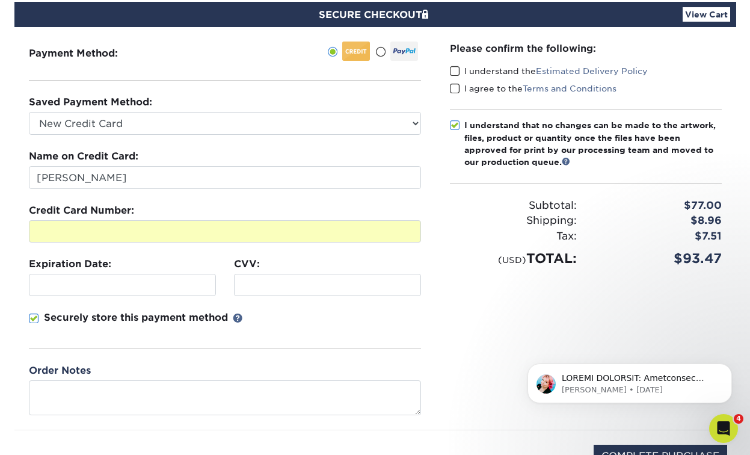
scroll to position [116, 0]
click at [452, 85] on span at bounding box center [455, 88] width 10 height 11
click at [0, 0] on input "I agree to the Terms and Conditions" at bounding box center [0, 0] width 0 height 0
click at [455, 66] on span at bounding box center [455, 71] width 10 height 11
click at [0, 0] on input "I understand the Estimated Delivery Policy" at bounding box center [0, 0] width 0 height 0
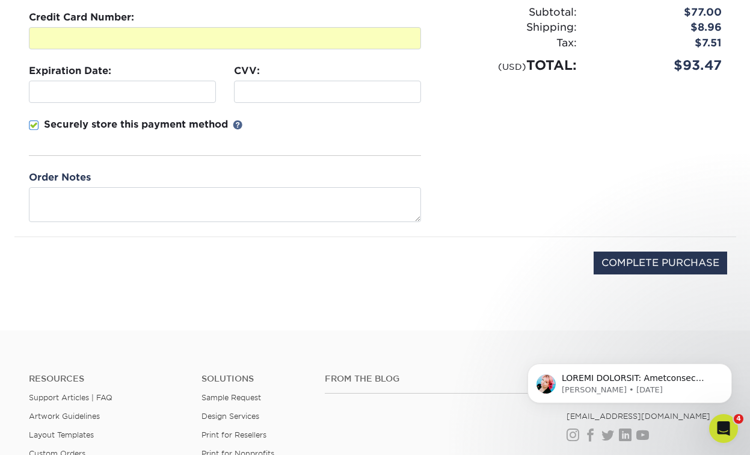
scroll to position [350, 0]
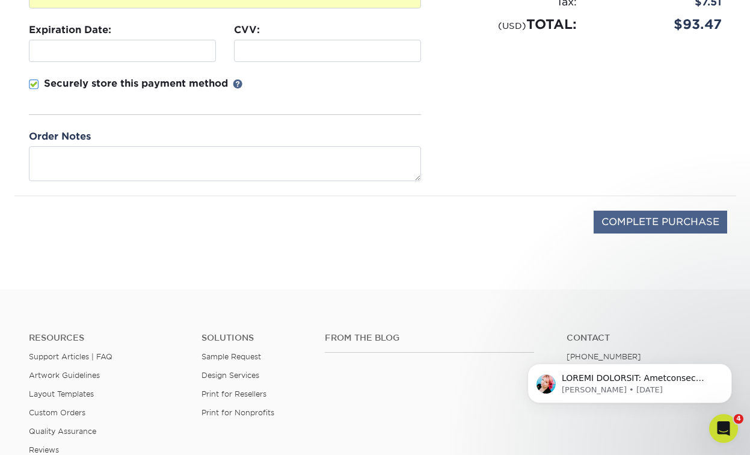
click at [643, 223] on input "COMPLETE PURCHASE" at bounding box center [661, 222] width 134 height 23
type input "PROCESSING, PLEASE WAIT..."
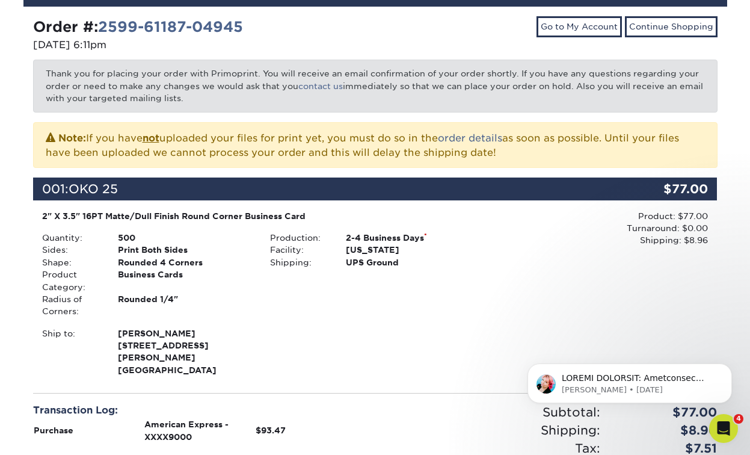
scroll to position [157, 0]
